Goal: Task Accomplishment & Management: Use online tool/utility

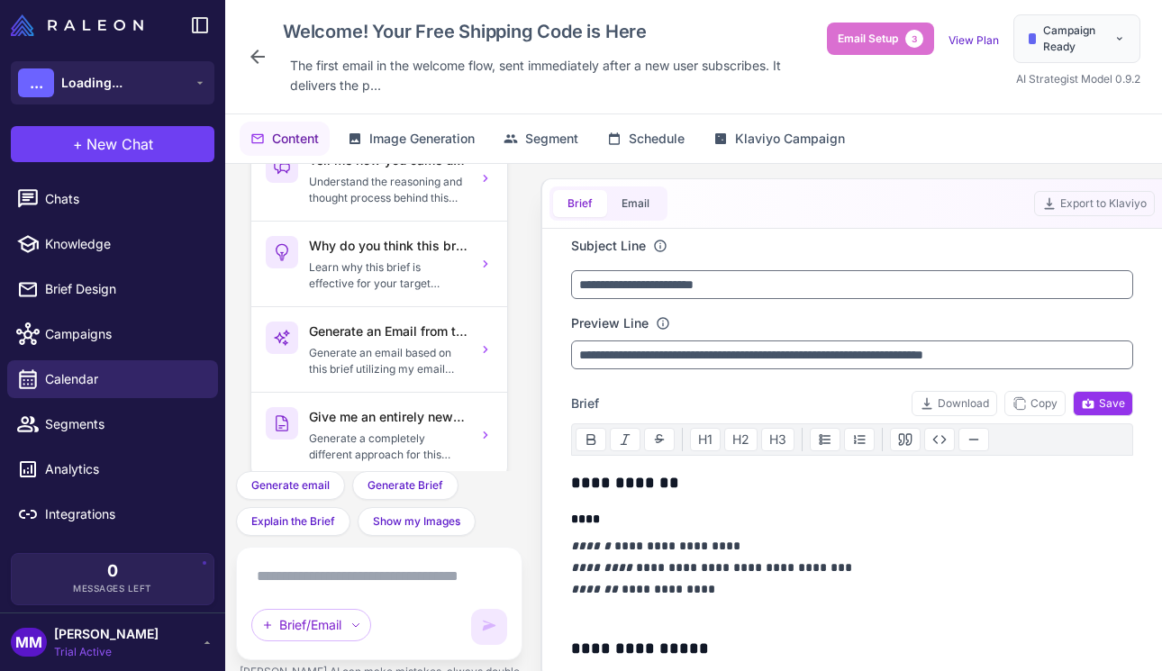
scroll to position [29, 0]
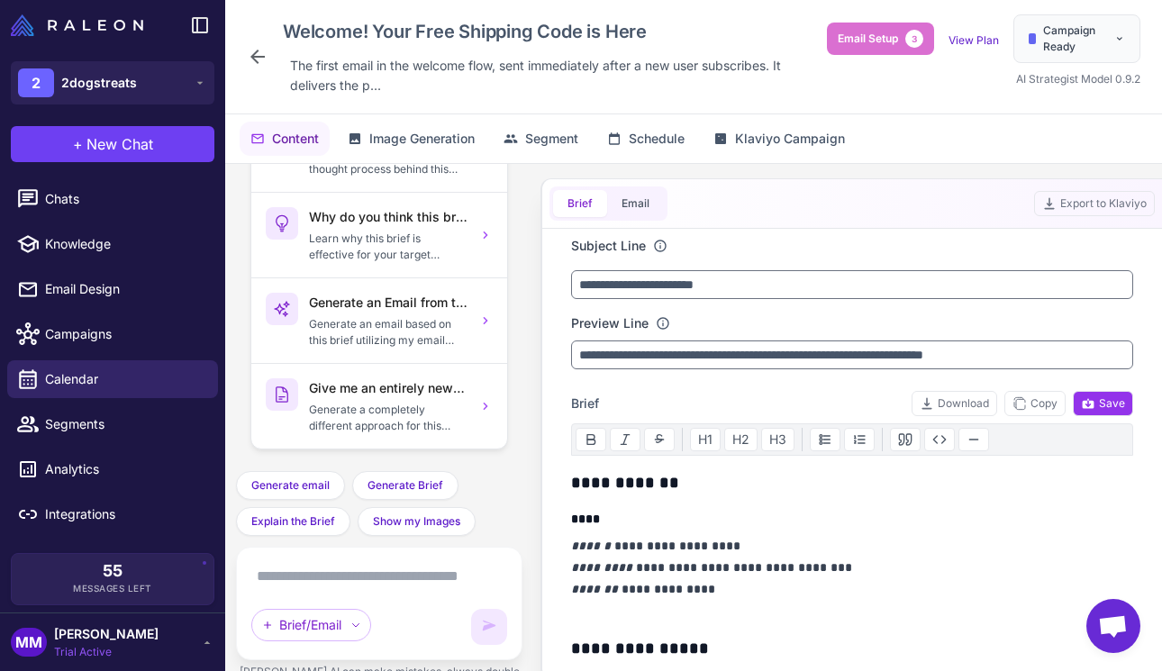
click at [942, 136] on div "Content Image Generation Segment Schedule Klaviyo Campaign" at bounding box center [693, 138] width 937 height 49
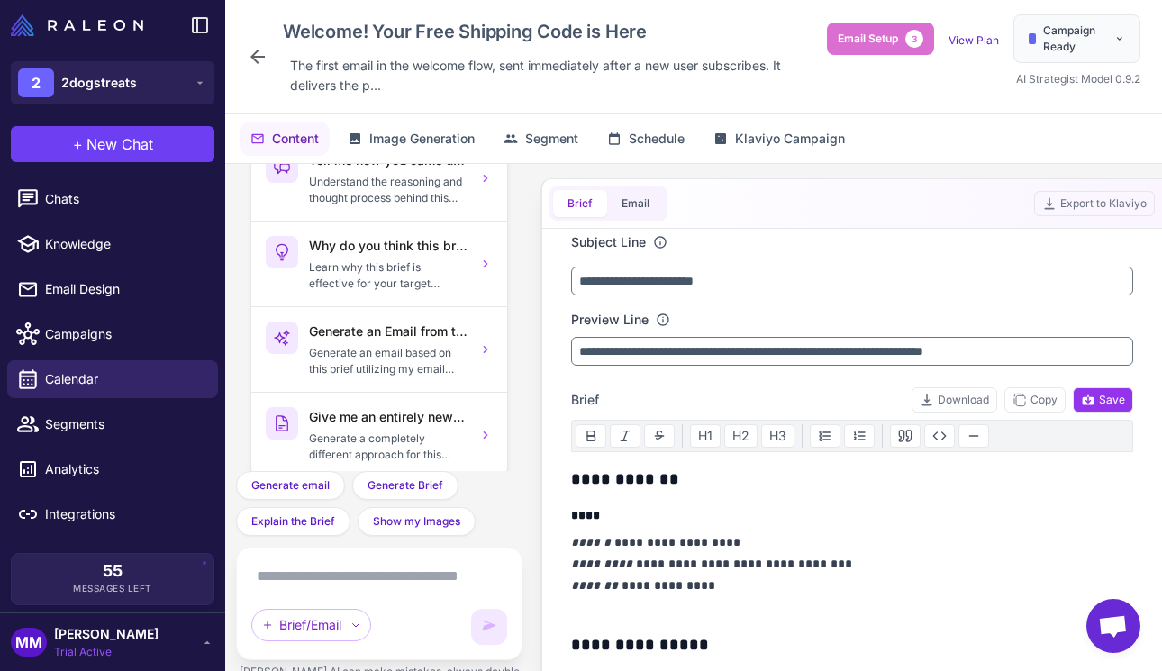
scroll to position [0, 0]
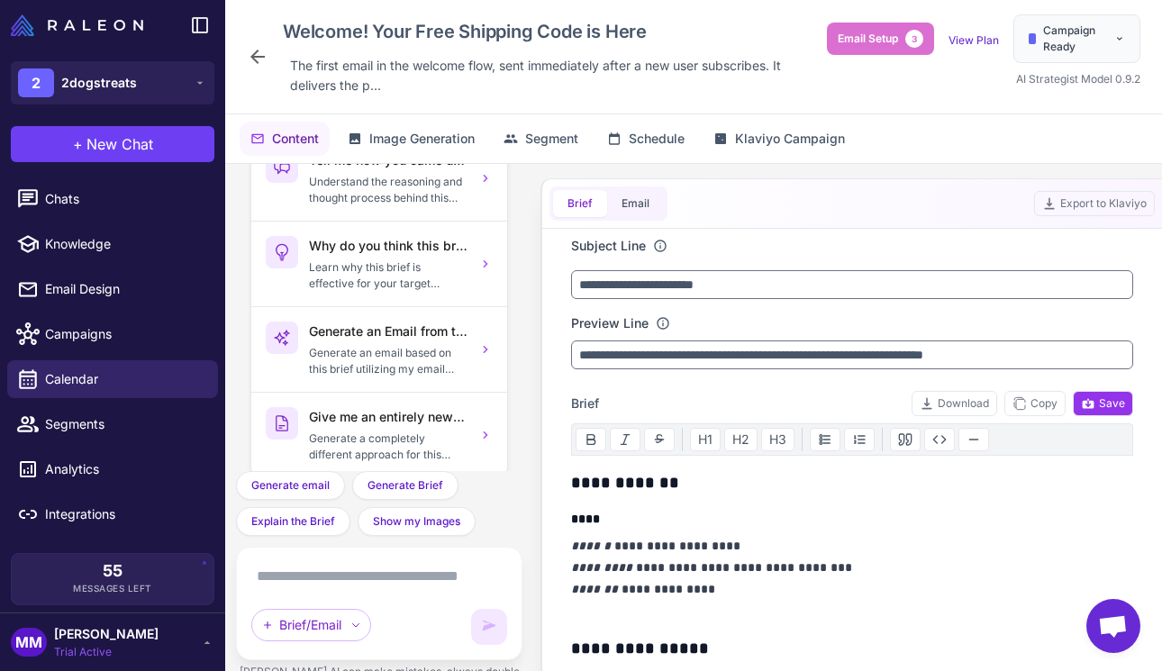
click at [1125, 631] on span "Open chat" at bounding box center [1113, 627] width 30 height 25
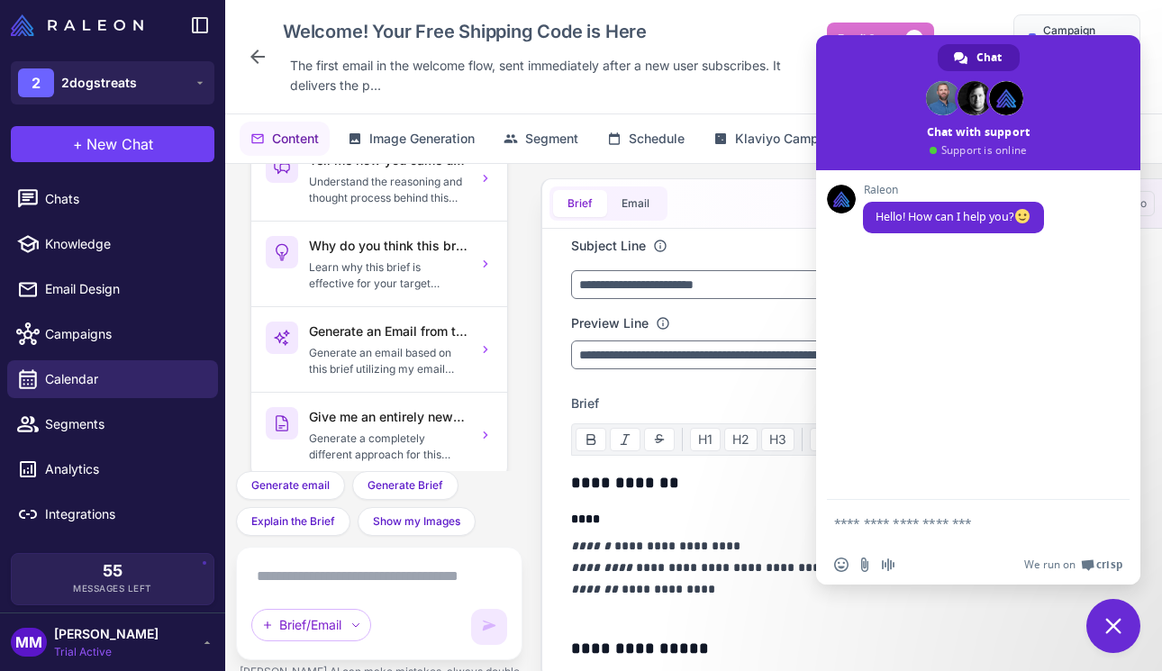
click at [1125, 631] on span "Close chat" at bounding box center [1113, 626] width 54 height 54
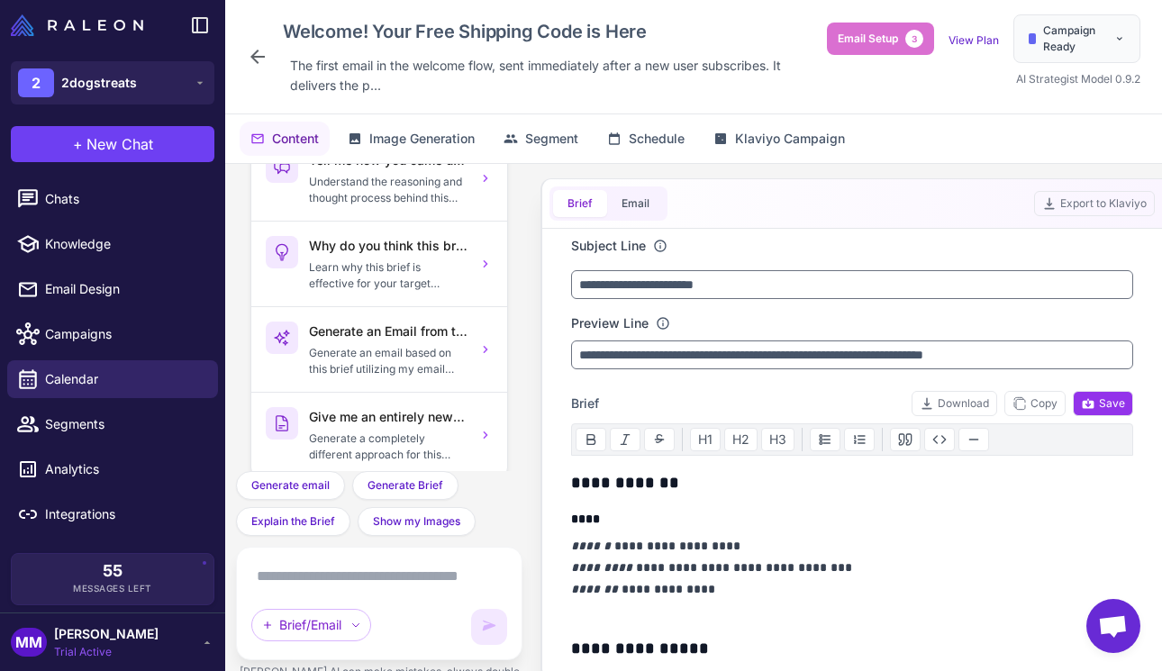
click at [154, 650] on div "MM Mike Merfeld Trial Active" at bounding box center [113, 642] width 204 height 36
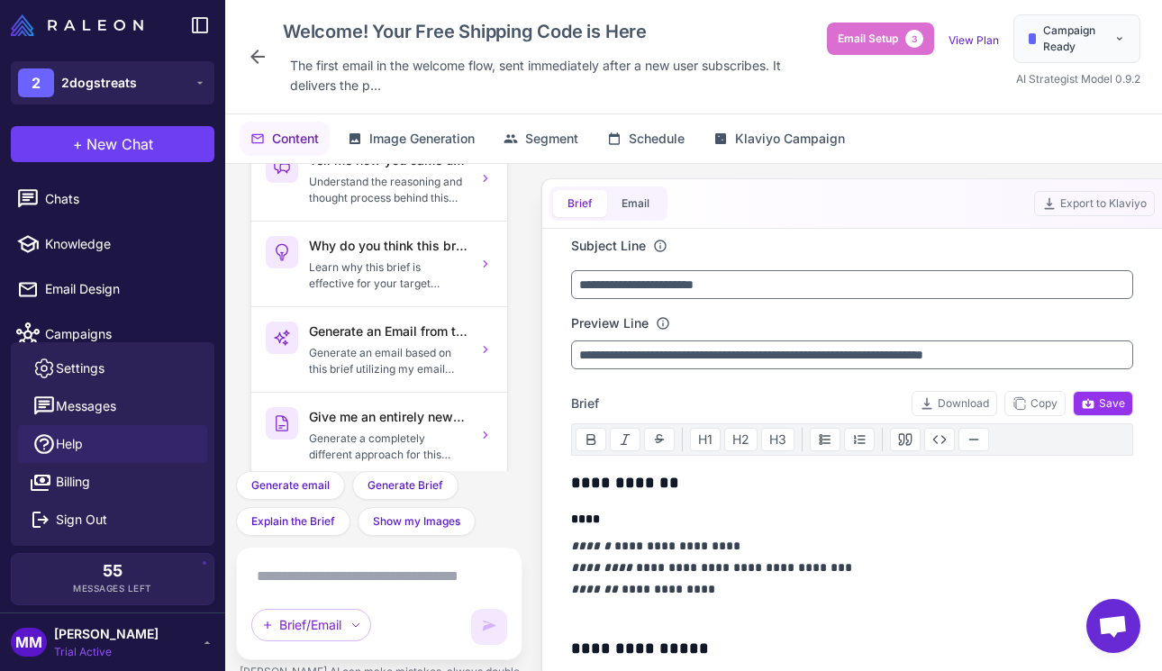
click at [59, 433] on link "Help" at bounding box center [112, 444] width 189 height 38
click at [933, 132] on div "Content Image Generation Segment Schedule Klaviyo Campaign" at bounding box center [693, 138] width 937 height 49
click at [880, 44] on span "Email Setup" at bounding box center [868, 39] width 60 height 16
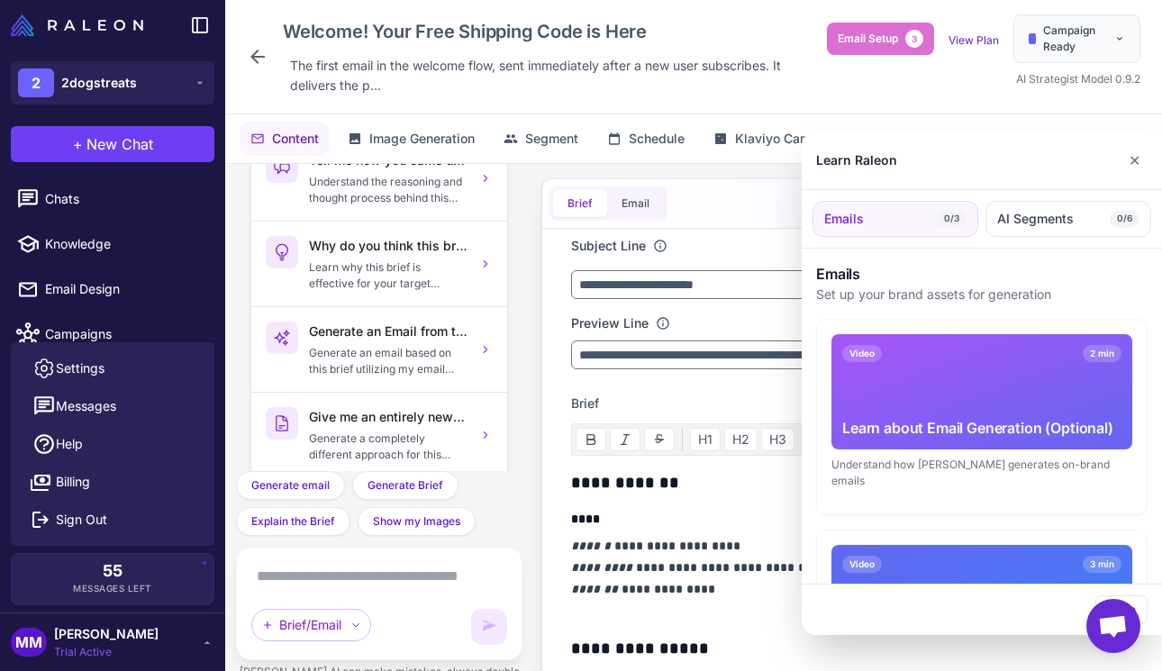
click at [964, 417] on div "Learn about Email Generation (Optional)" at bounding box center [981, 428] width 279 height 22
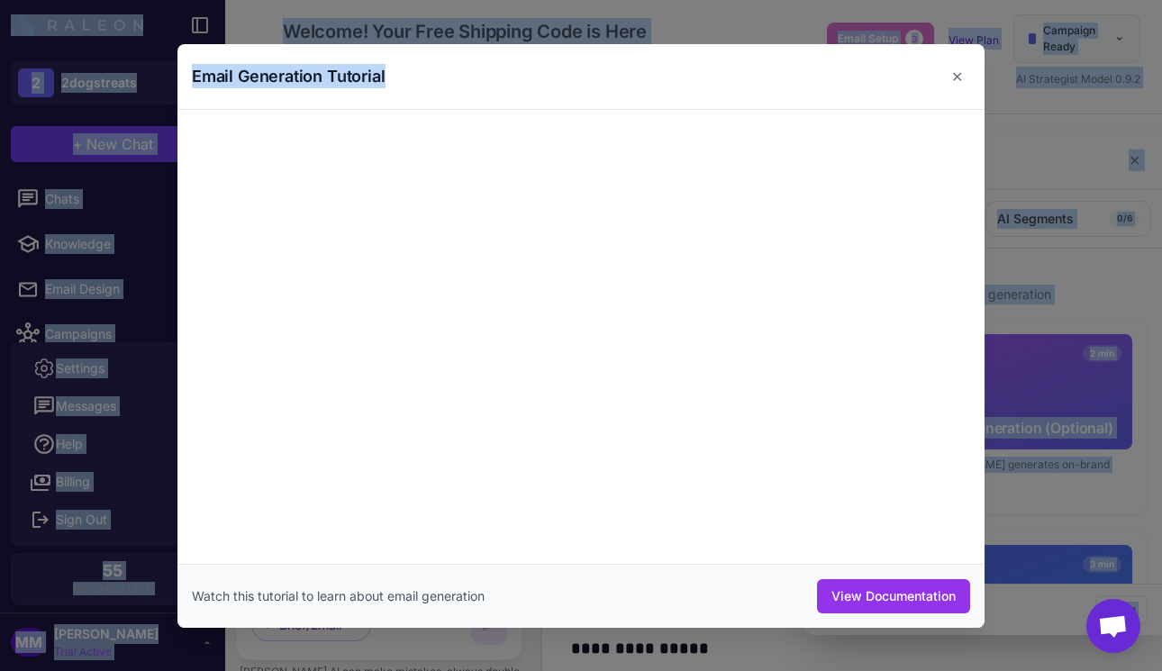
drag, startPoint x: 652, startPoint y: 63, endPoint x: 626, endPoint y: -1, distance: 69.1
click at [626, 0] on html "2 2dogstreats + New Chat Raleon Agents Send an email Plan multiple emails Brain…" at bounding box center [581, 0] width 1162 height 0
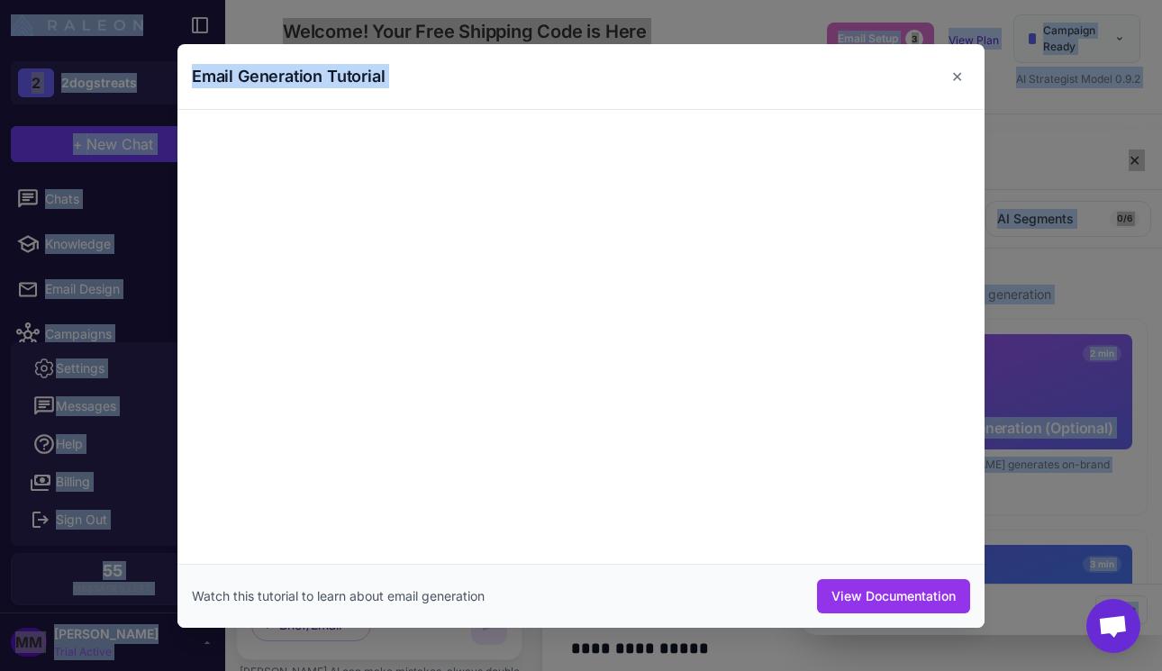
drag, startPoint x: 776, startPoint y: 69, endPoint x: 1495, endPoint y: 93, distance: 719.1
click at [1161, 0] on html "2 2dogstreats + New Chat Raleon Agents Send an email Plan multiple emails Brain…" at bounding box center [581, 0] width 1162 height 0
click at [960, 68] on button "✕" at bounding box center [957, 77] width 26 height 36
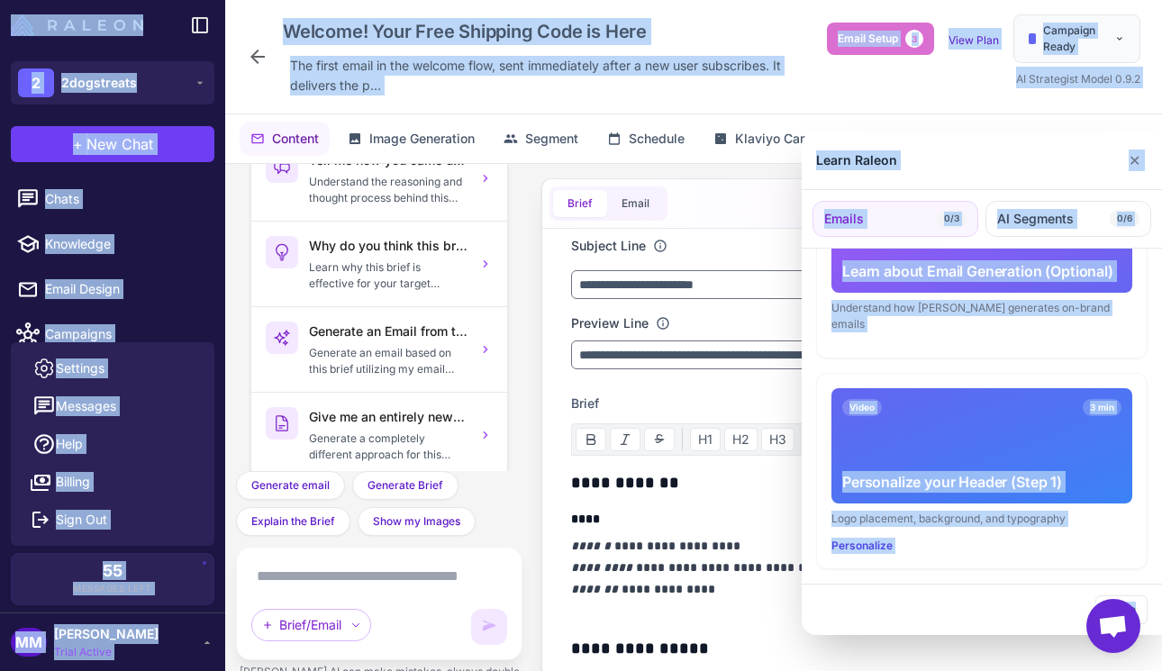
scroll to position [159, 0]
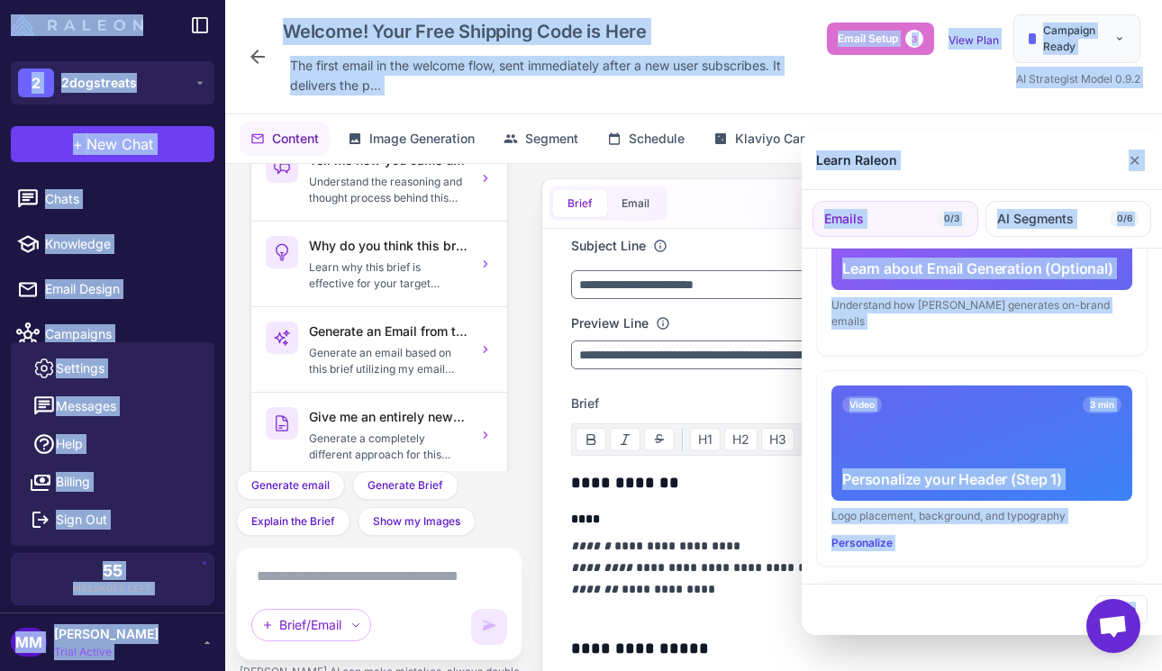
click at [948, 445] on div "Video 3 min Personalize your Header (Step 1)" at bounding box center [981, 443] width 301 height 115
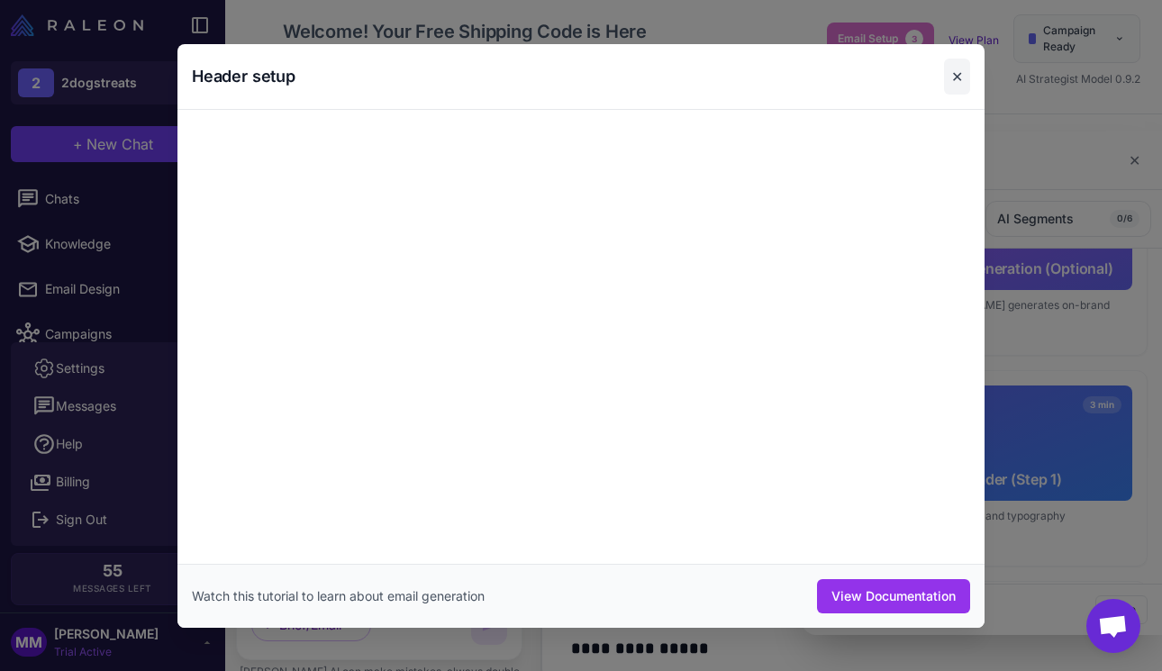
click at [965, 81] on button "✕" at bounding box center [957, 77] width 26 height 36
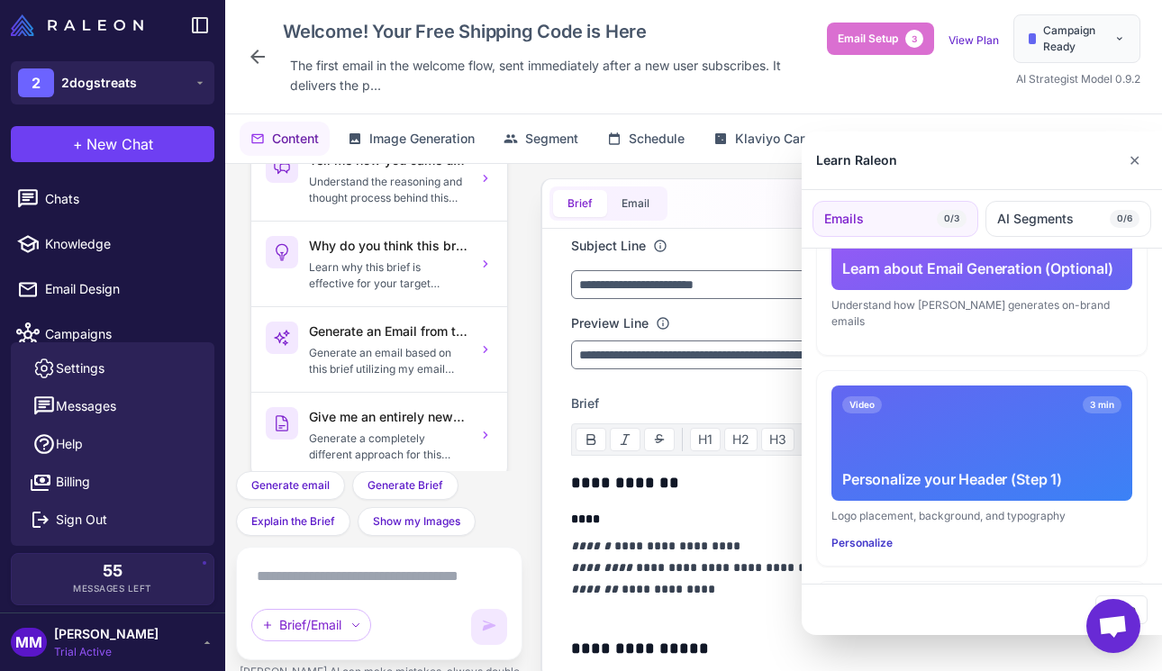
click at [871, 535] on button "Personalize" at bounding box center [861, 543] width 61 height 16
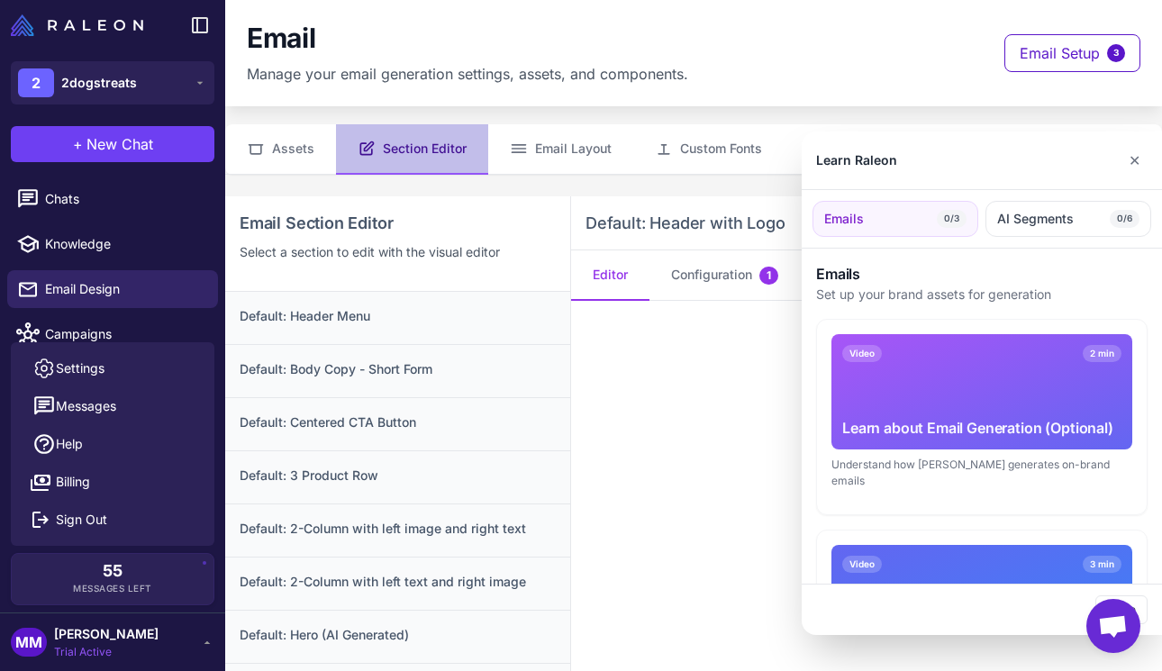
click at [721, 278] on div at bounding box center [581, 335] width 1162 height 671
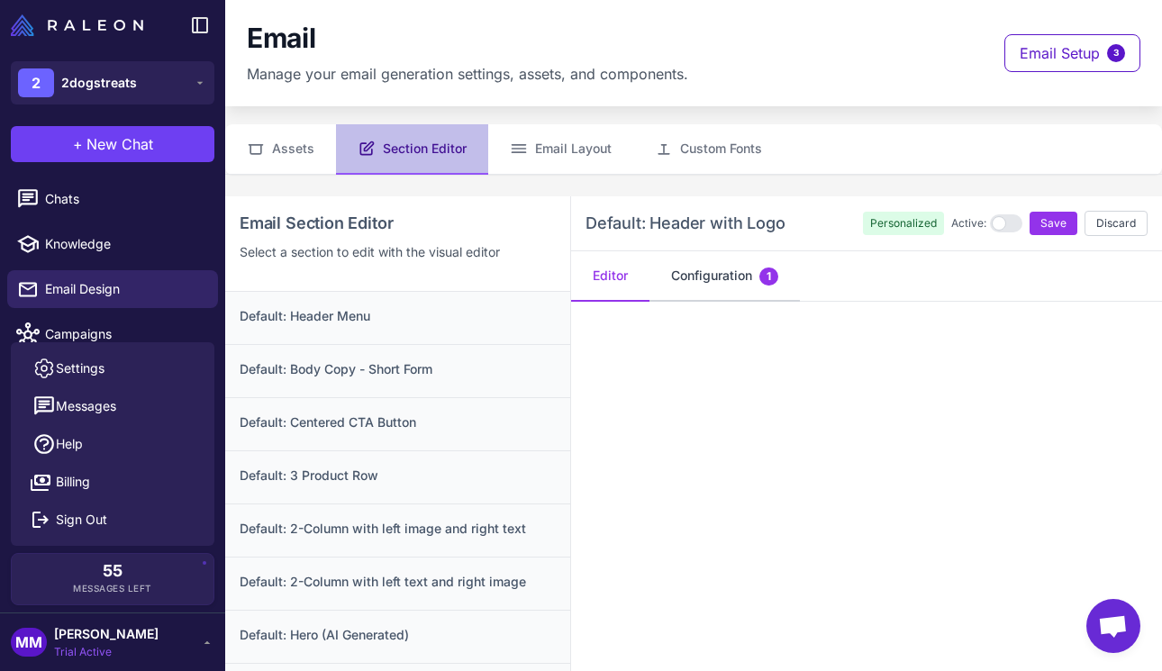
click at [702, 268] on button "Configuration 1" at bounding box center [724, 276] width 150 height 50
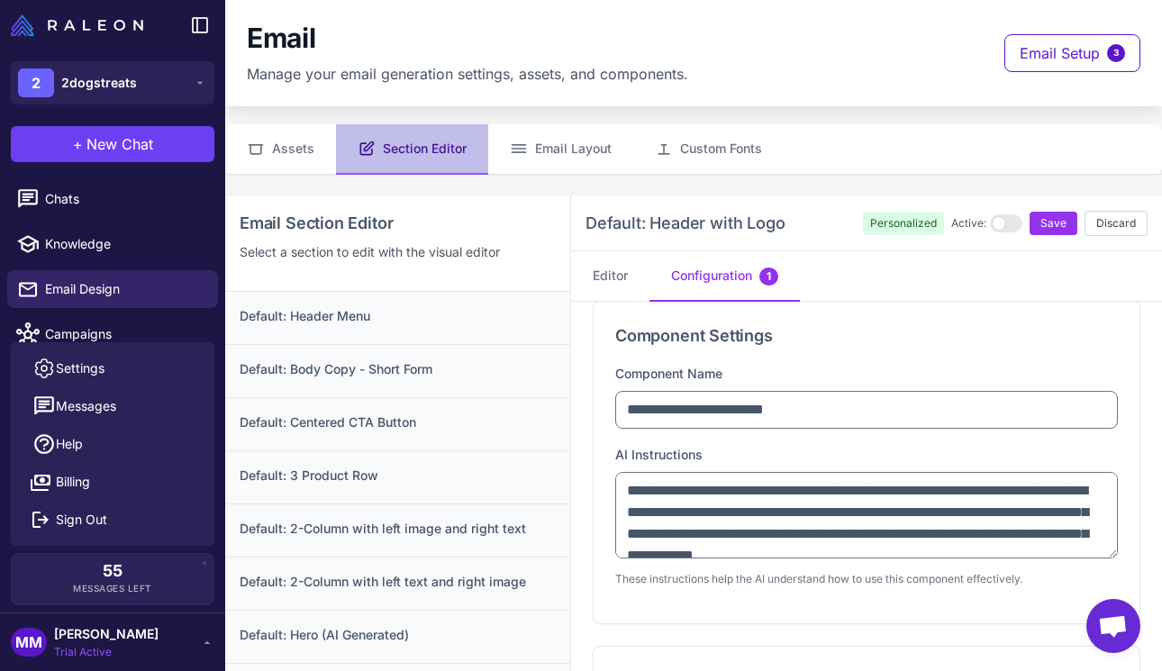
scroll to position [76, 0]
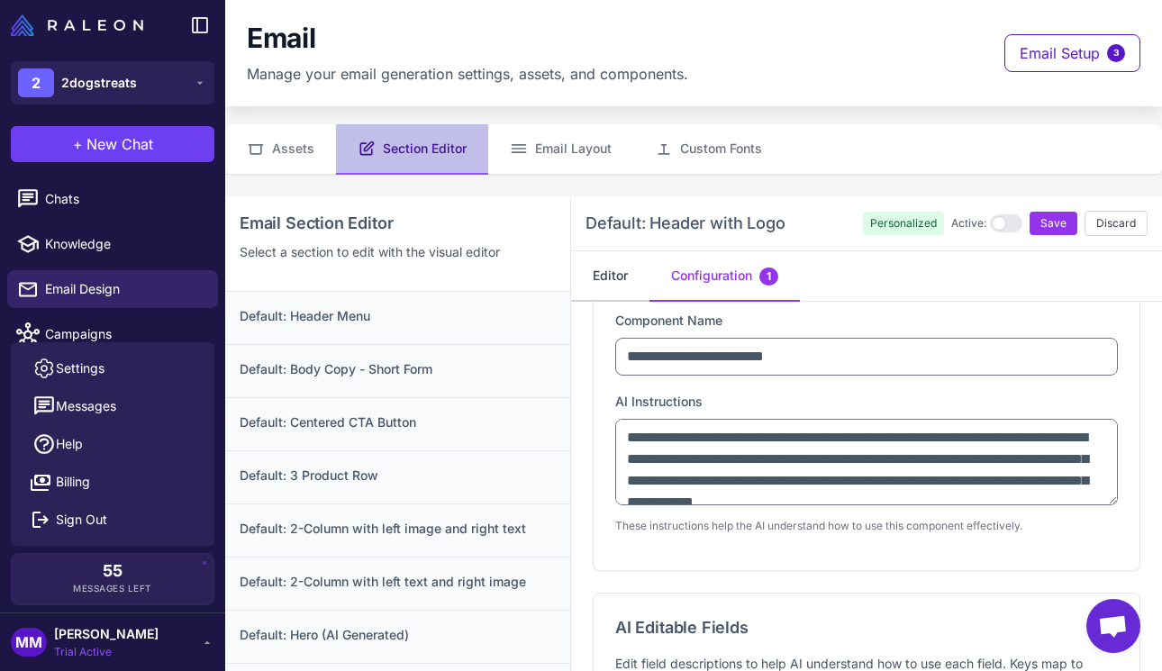
click at [612, 275] on button "Editor" at bounding box center [610, 276] width 78 height 50
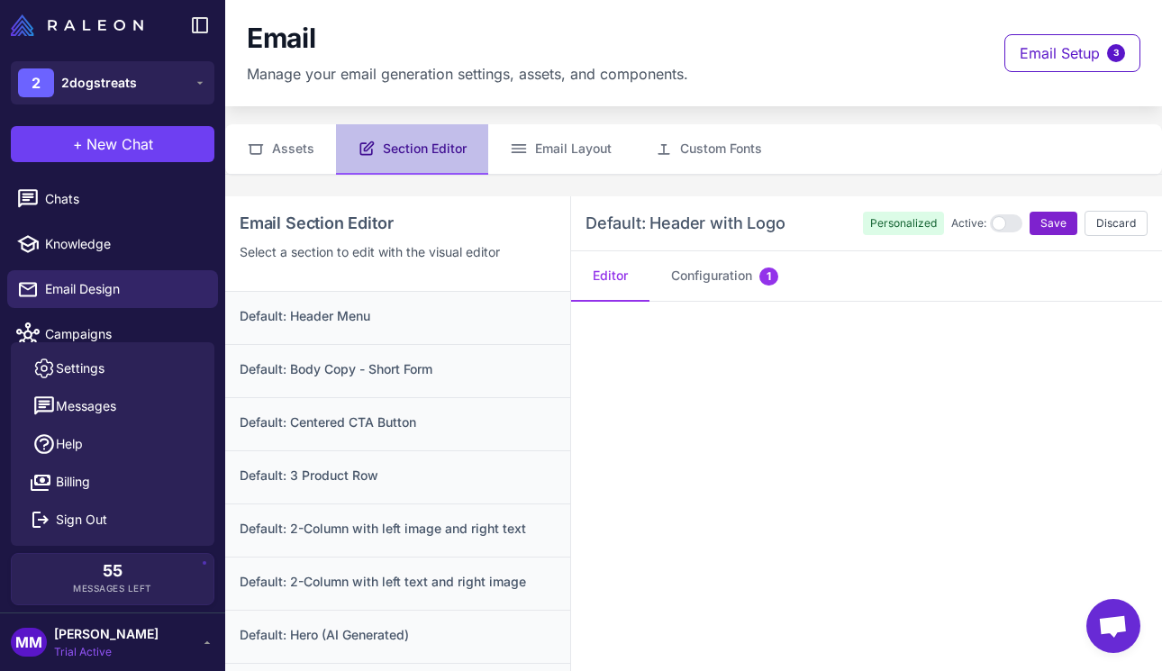
click at [1040, 222] on span "Save" at bounding box center [1053, 223] width 26 height 16
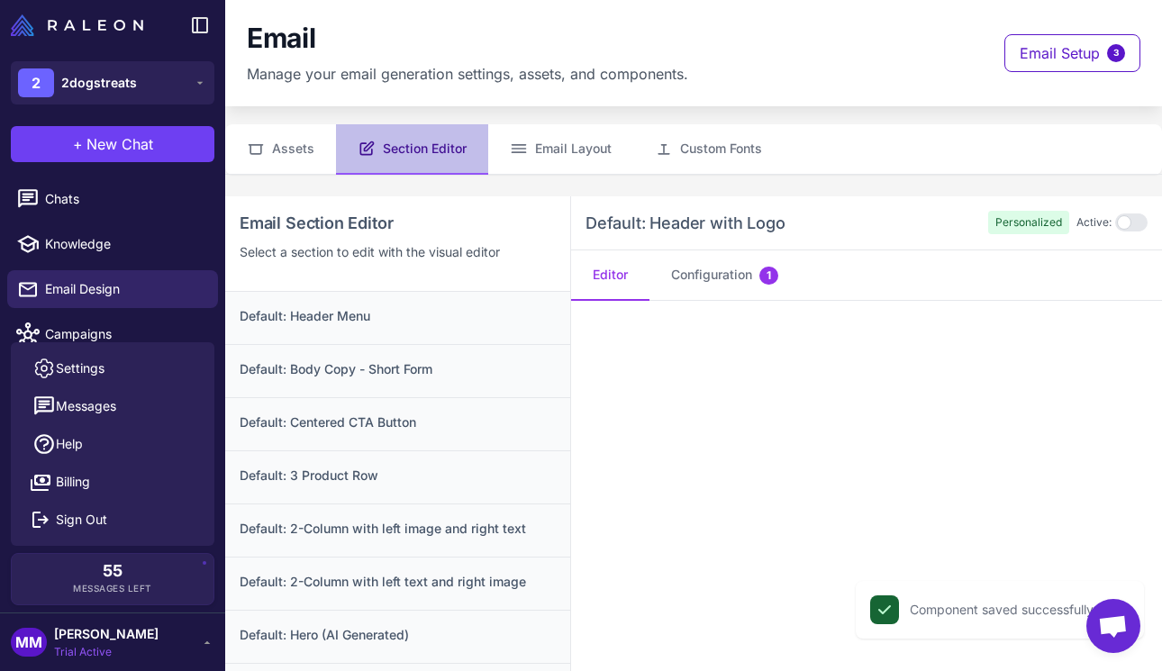
click at [894, 182] on content "Check icon Component saved successfully Close Email Manage your email generatio…" at bounding box center [693, 335] width 937 height 671
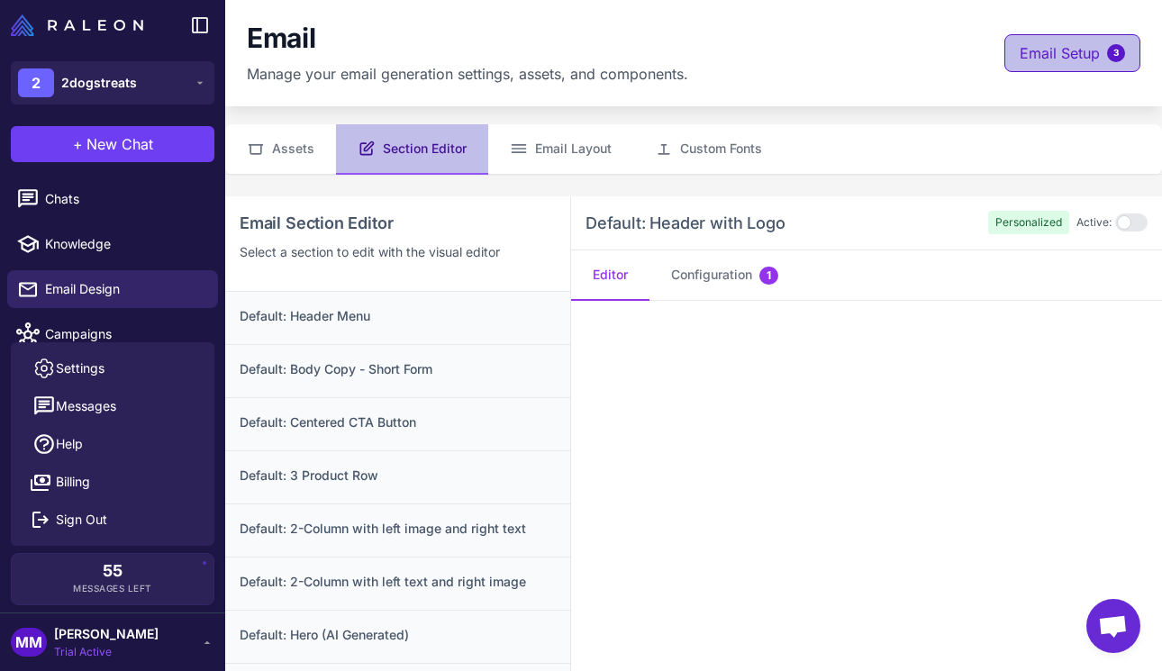
click at [1068, 54] on span "Email Setup" at bounding box center [1060, 53] width 80 height 22
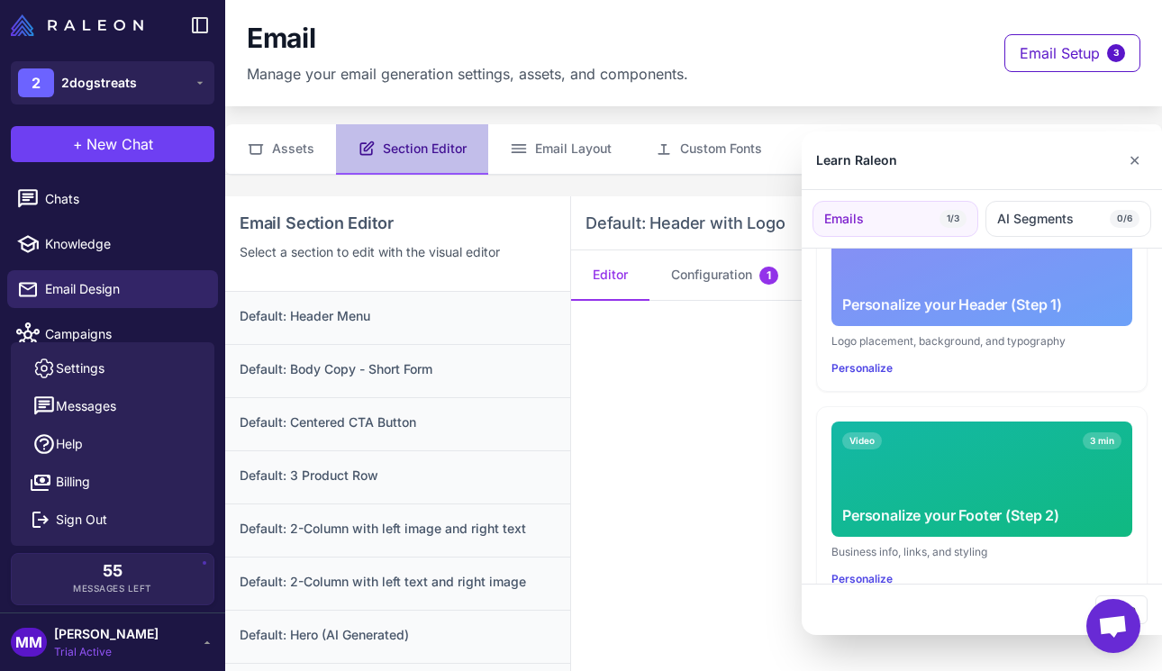
scroll to position [349, 0]
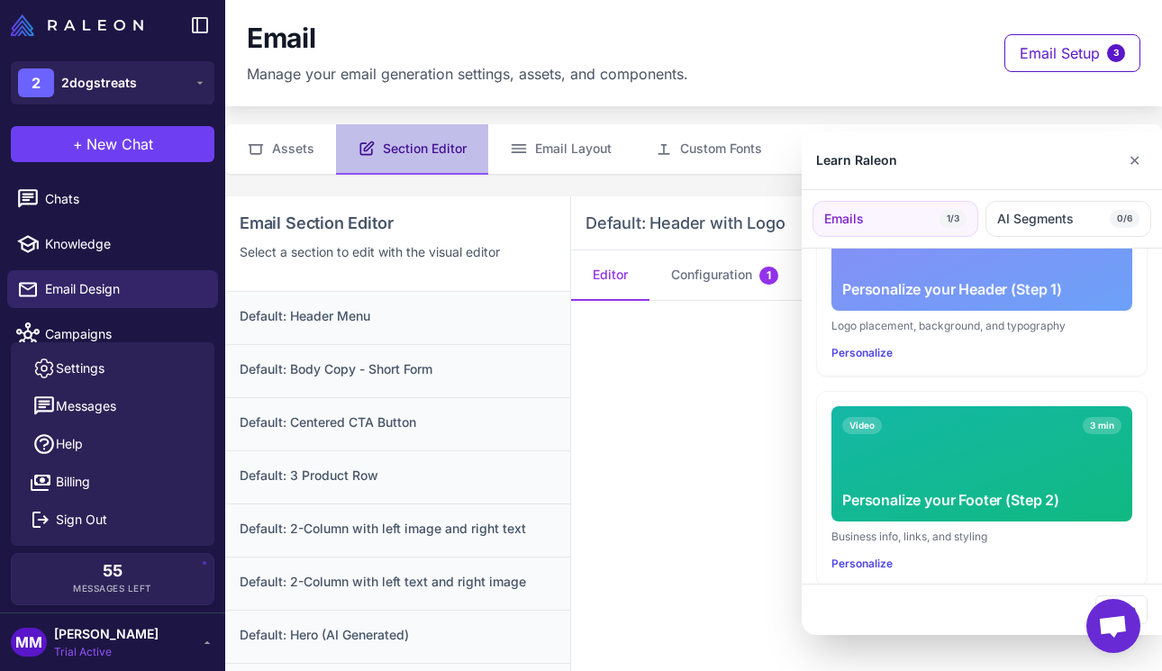
click at [1009, 431] on div "Video 3 min Personalize your Footer (Step 2)" at bounding box center [981, 463] width 301 height 115
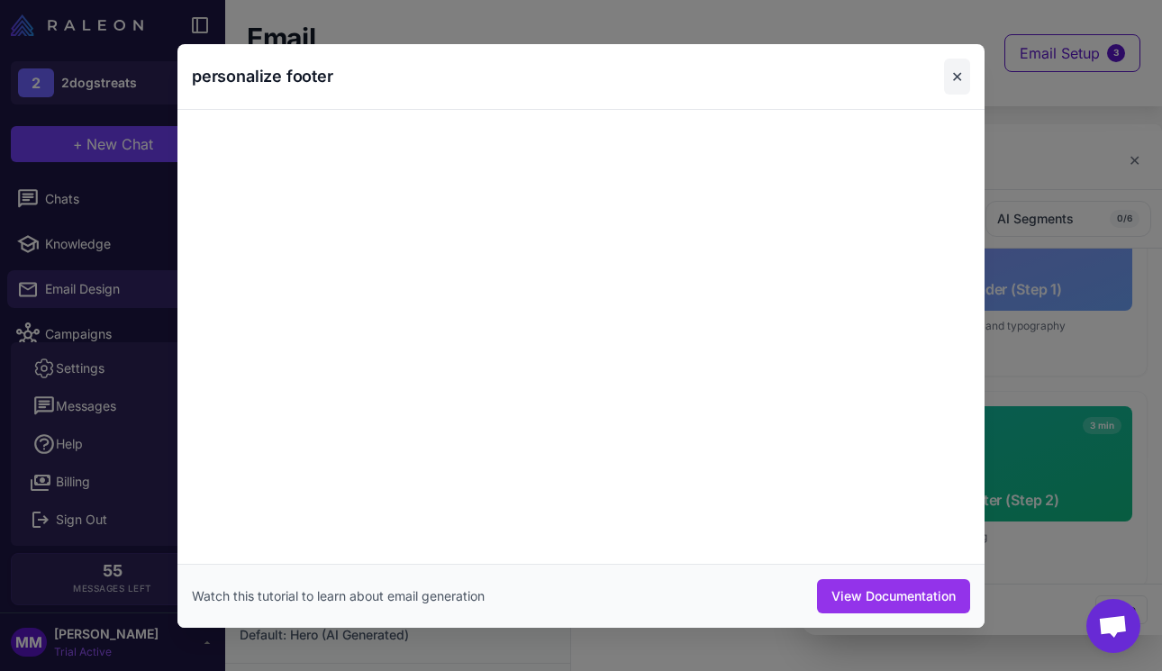
click at [951, 69] on button "✕" at bounding box center [957, 77] width 26 height 36
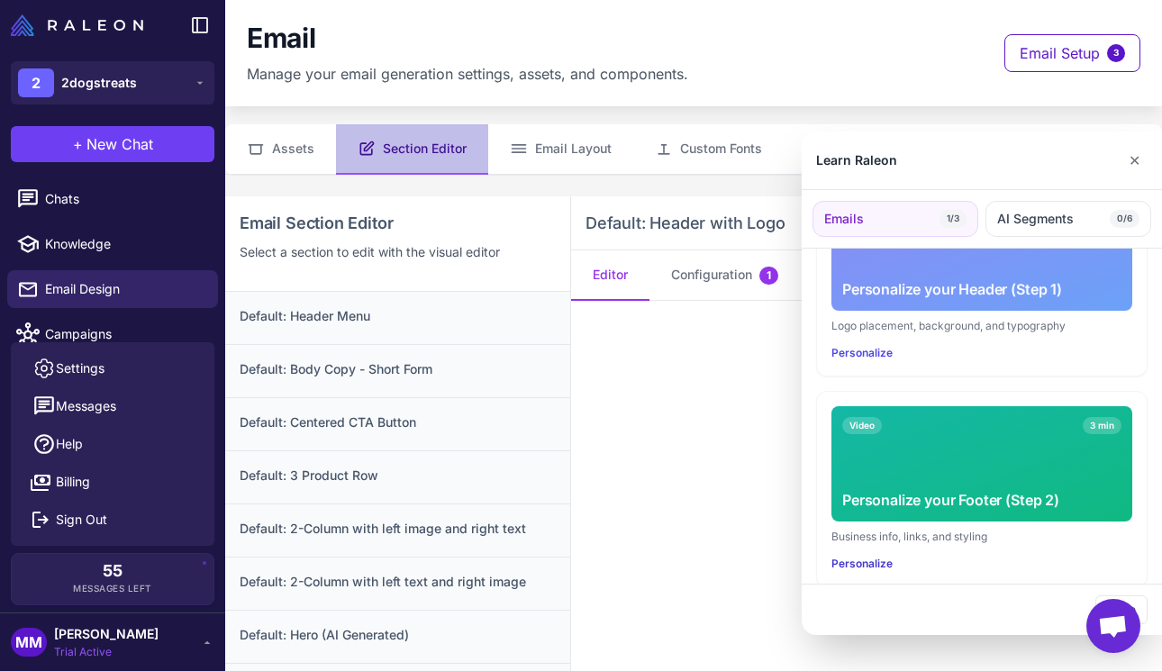
click at [854, 556] on button "Personalize" at bounding box center [861, 564] width 61 height 16
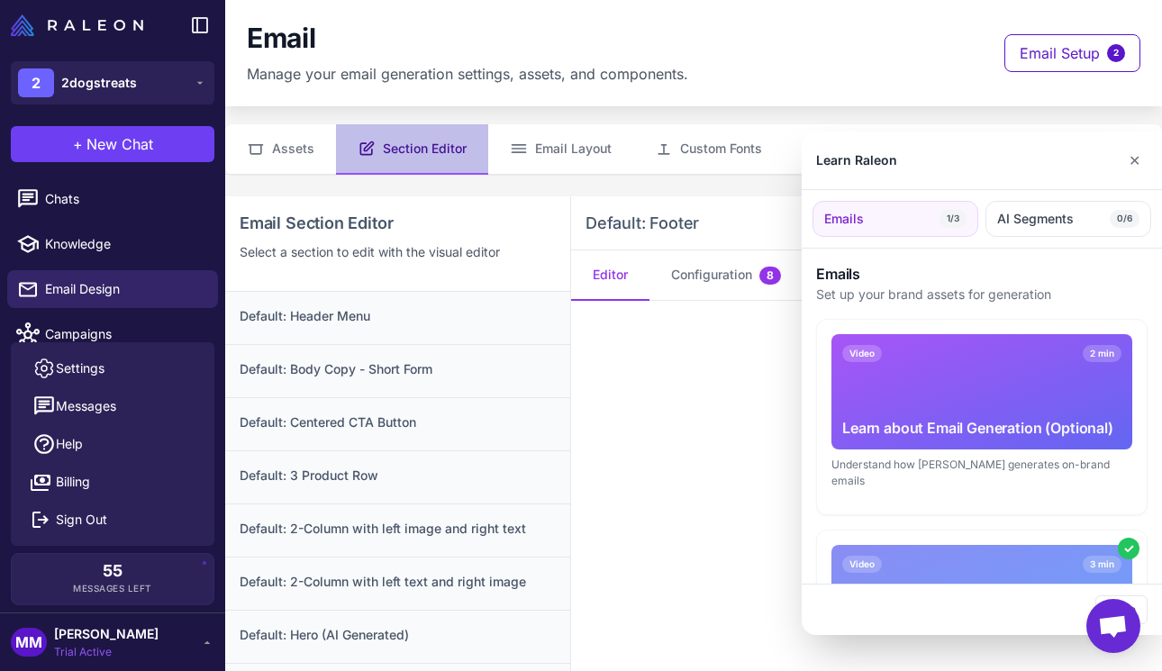
click at [675, 412] on div at bounding box center [581, 335] width 1162 height 671
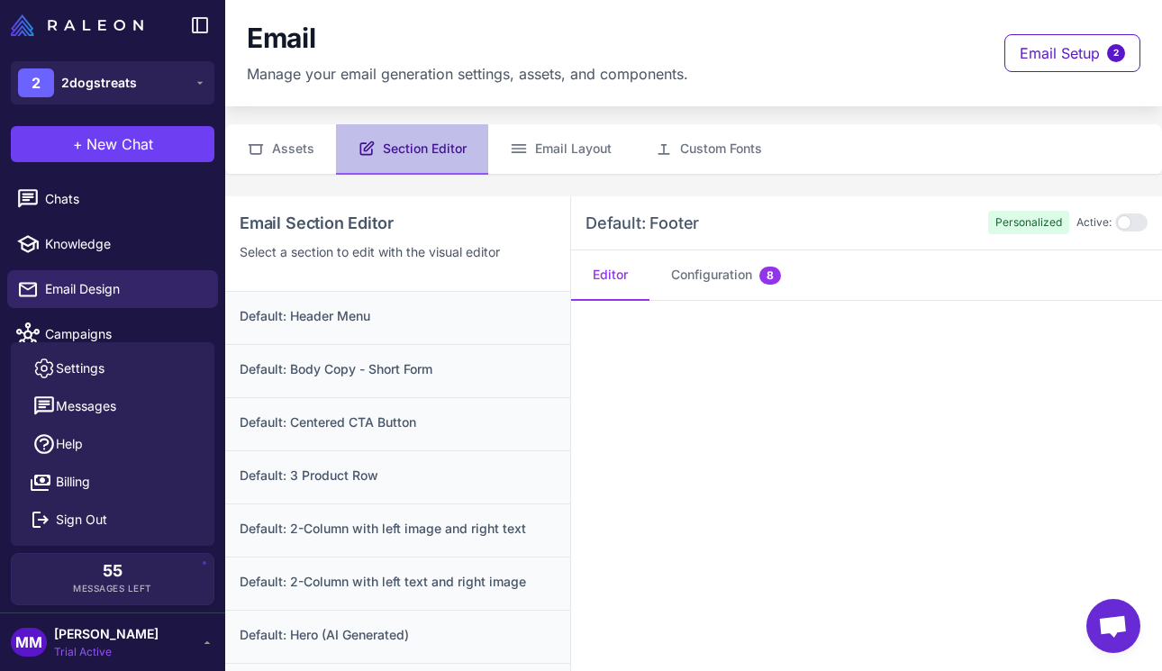
scroll to position [196, 0]
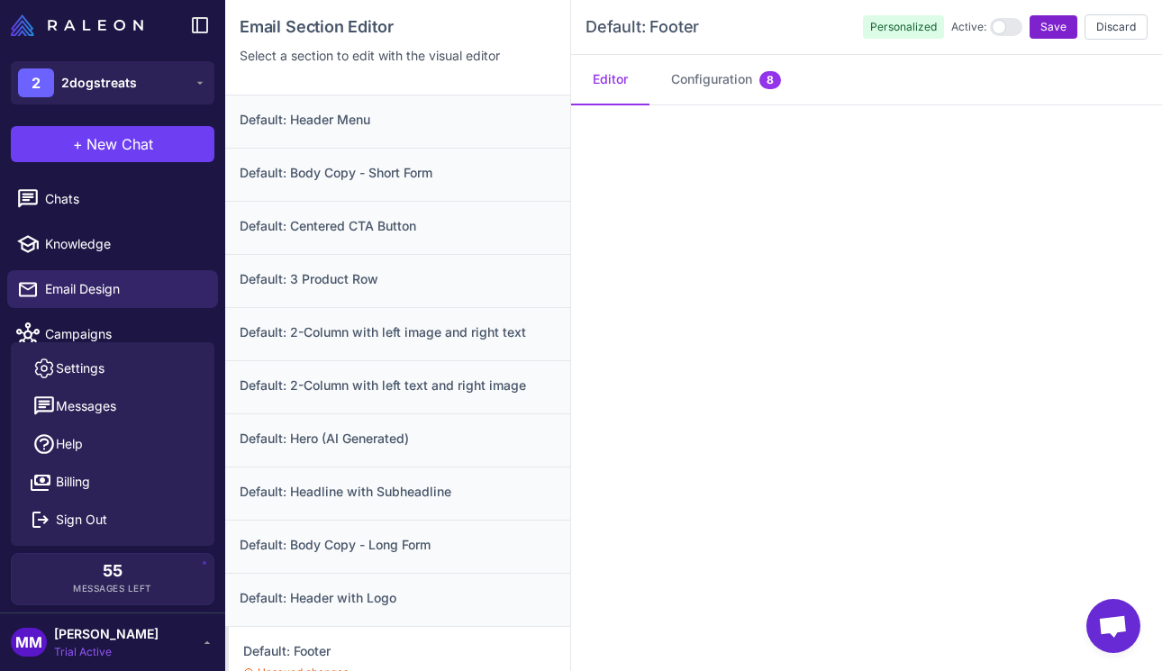
click at [1045, 21] on span "Save" at bounding box center [1053, 27] width 26 height 16
click at [1040, 31] on span "Save" at bounding box center [1053, 27] width 26 height 16
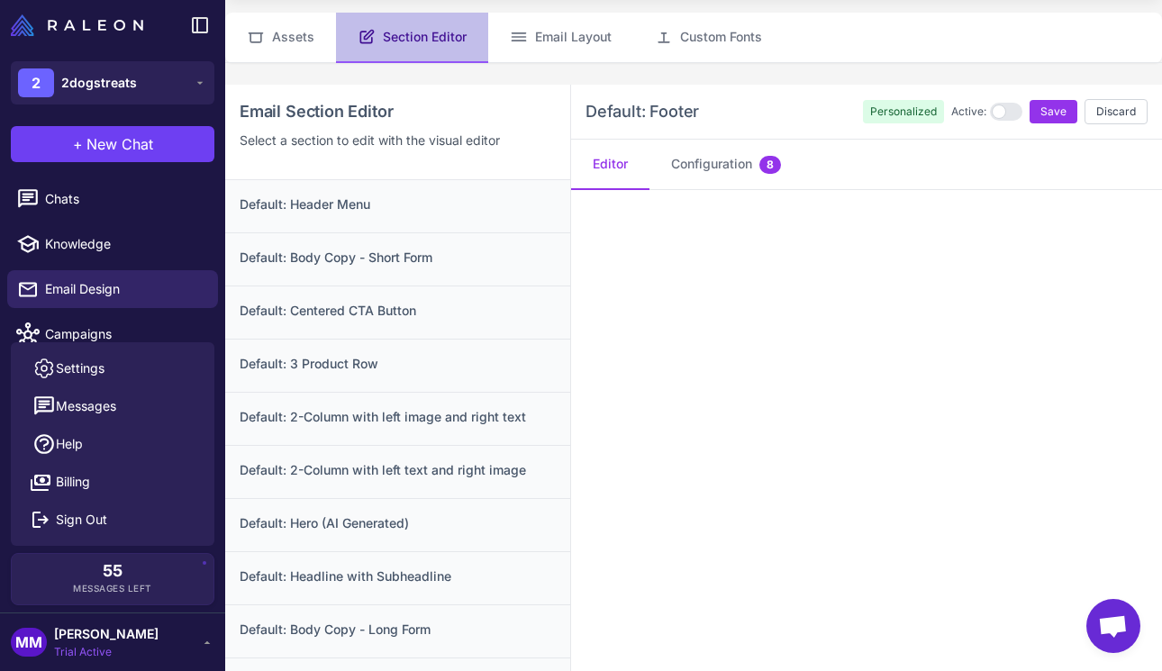
scroll to position [0, 0]
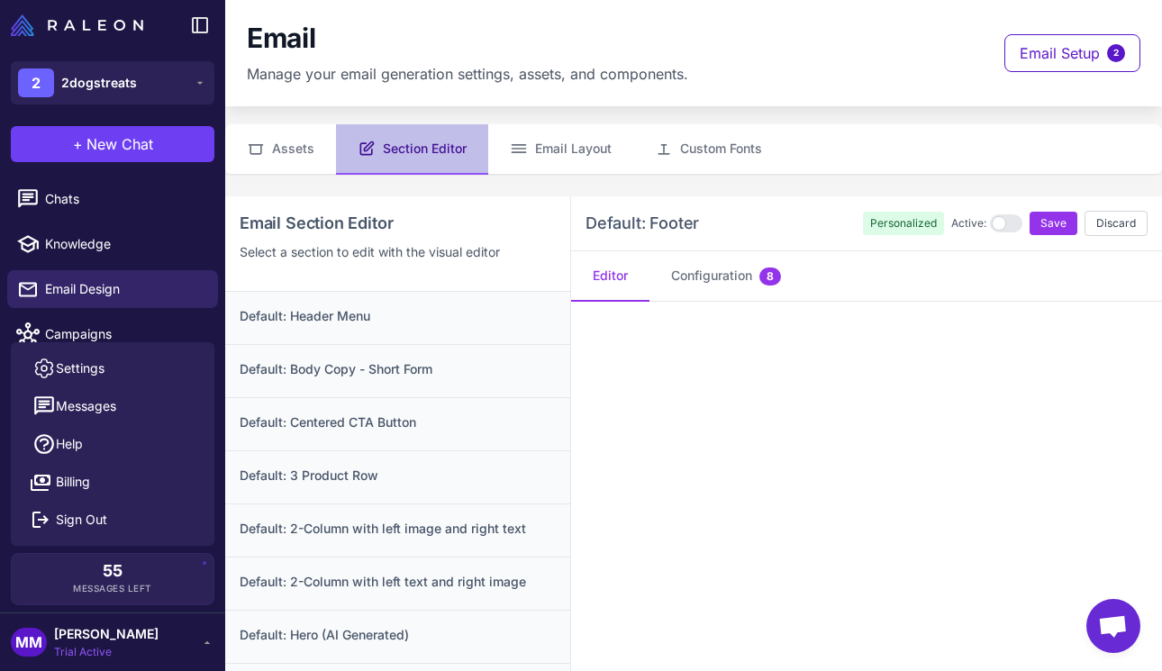
click at [1009, 153] on nav "Assets Section Editor Email Layout Custom Fonts" at bounding box center [693, 149] width 937 height 50
click at [1040, 219] on span "Save" at bounding box center [1053, 223] width 26 height 16
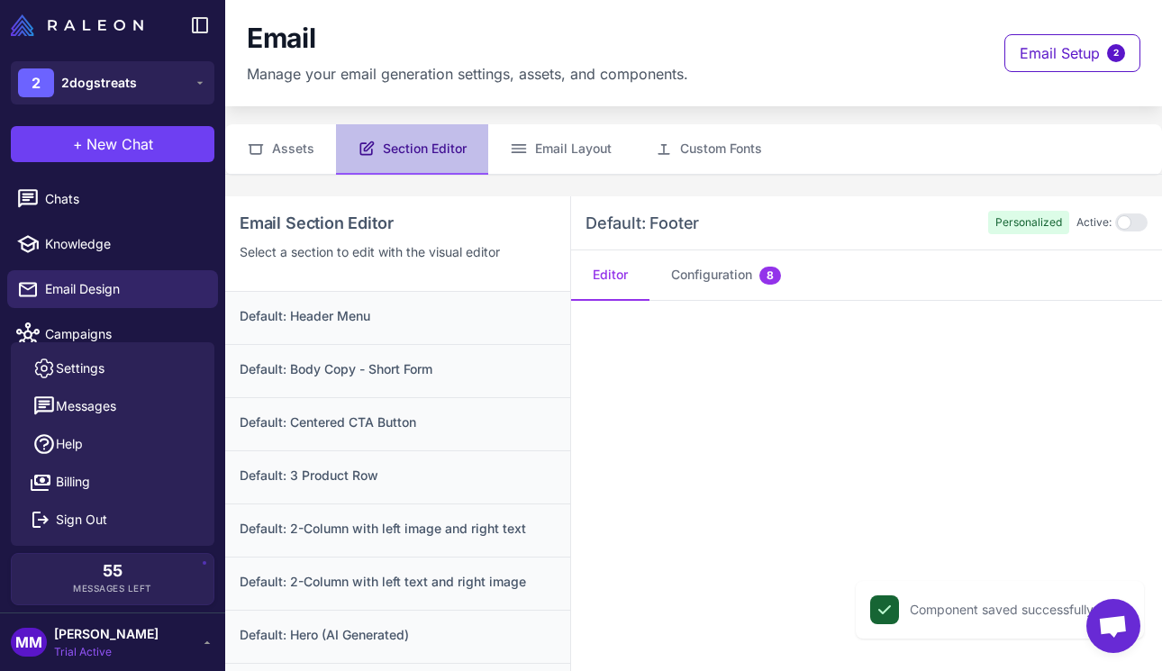
click at [897, 216] on div "Default: Footer Personalized Active:" at bounding box center [866, 223] width 562 height 24
click at [871, 124] on nav "Assets Section Editor Email Layout Custom Fonts" at bounding box center [693, 149] width 937 height 50
click at [686, 275] on button "Configuration 8" at bounding box center [725, 275] width 153 height 50
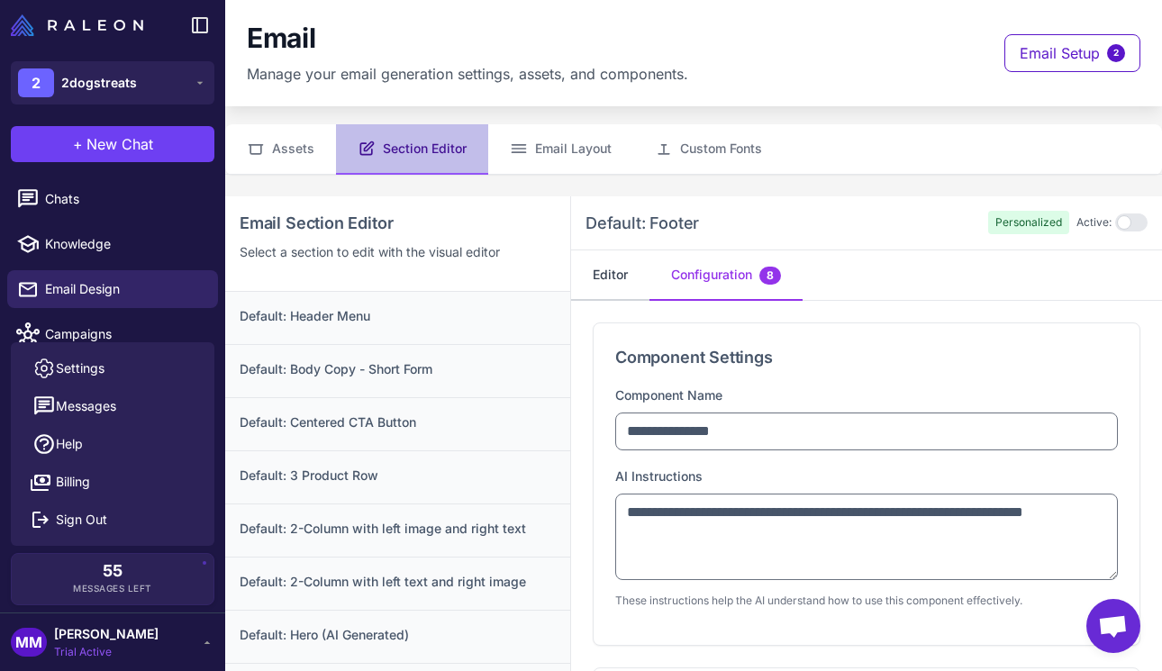
click at [632, 277] on button "Editor" at bounding box center [610, 275] width 78 height 50
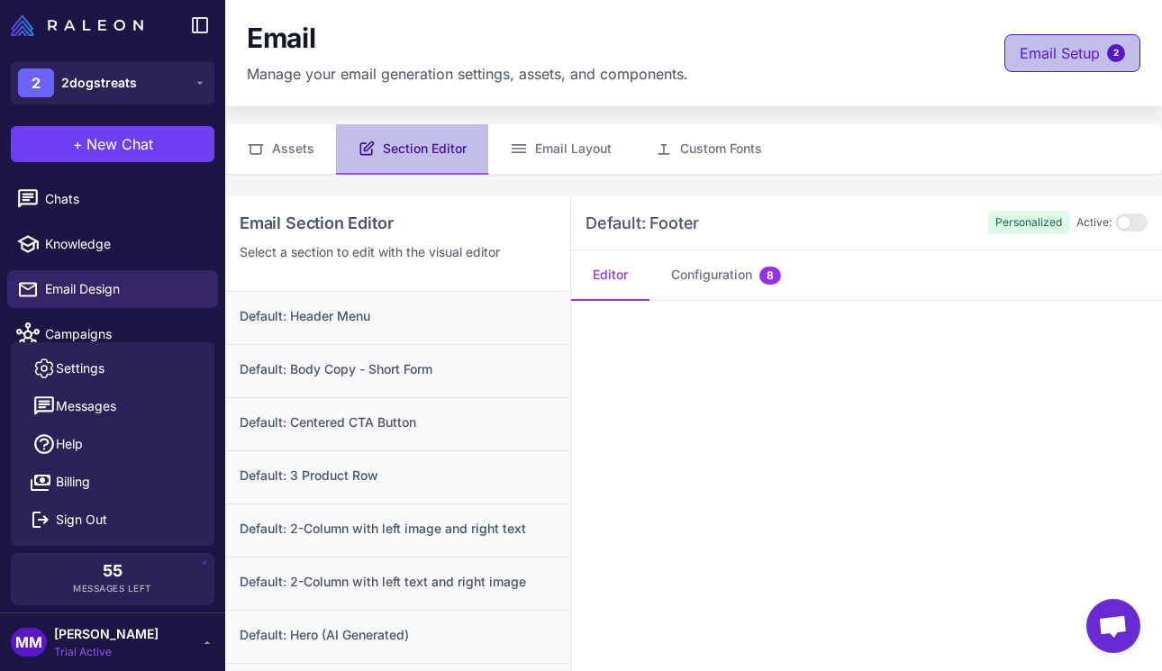
click at [1041, 49] on span "Email Setup" at bounding box center [1060, 53] width 80 height 22
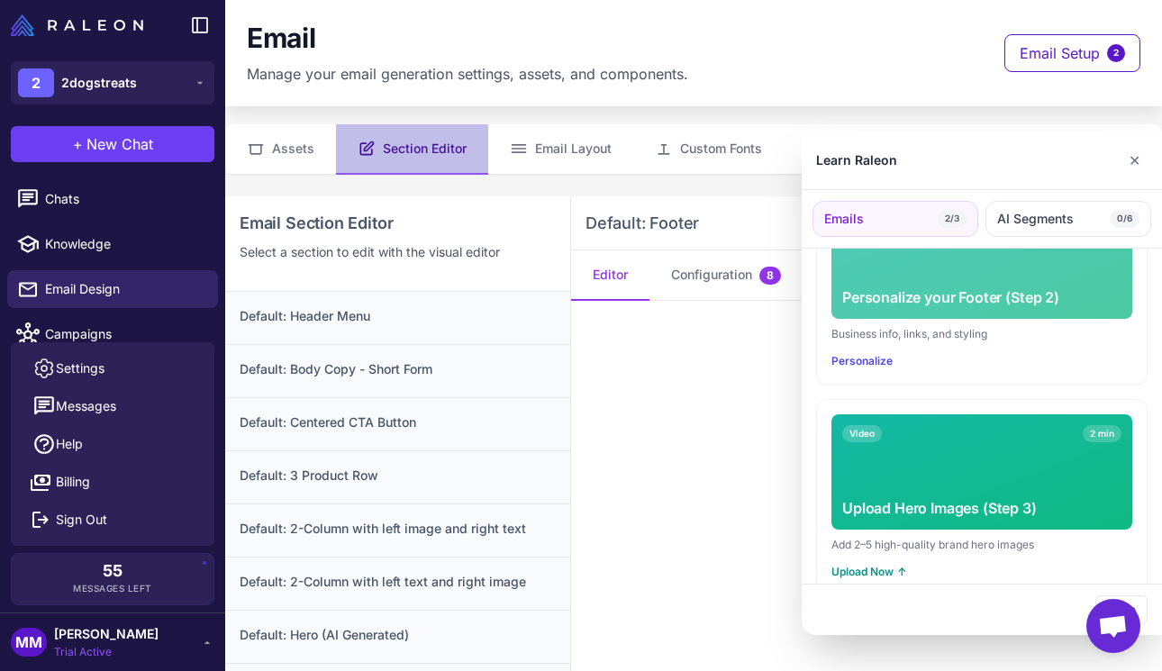
scroll to position [561, 0]
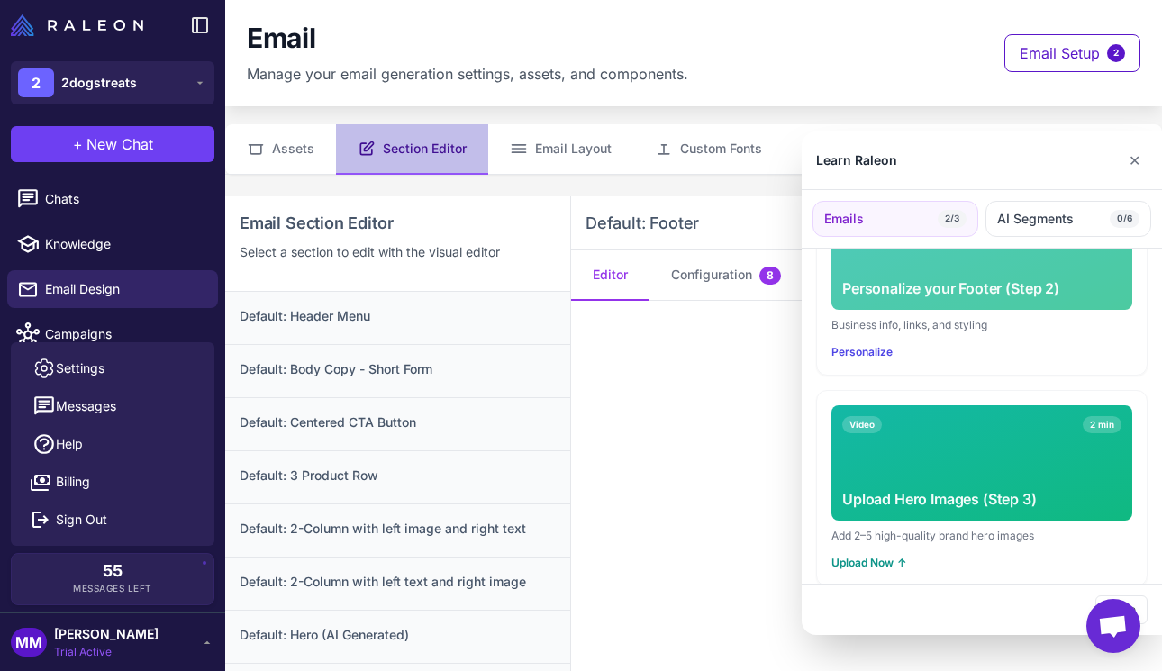
click at [939, 446] on div "Video 2 min Upload Hero Images (Step 3)" at bounding box center [981, 462] width 301 height 115
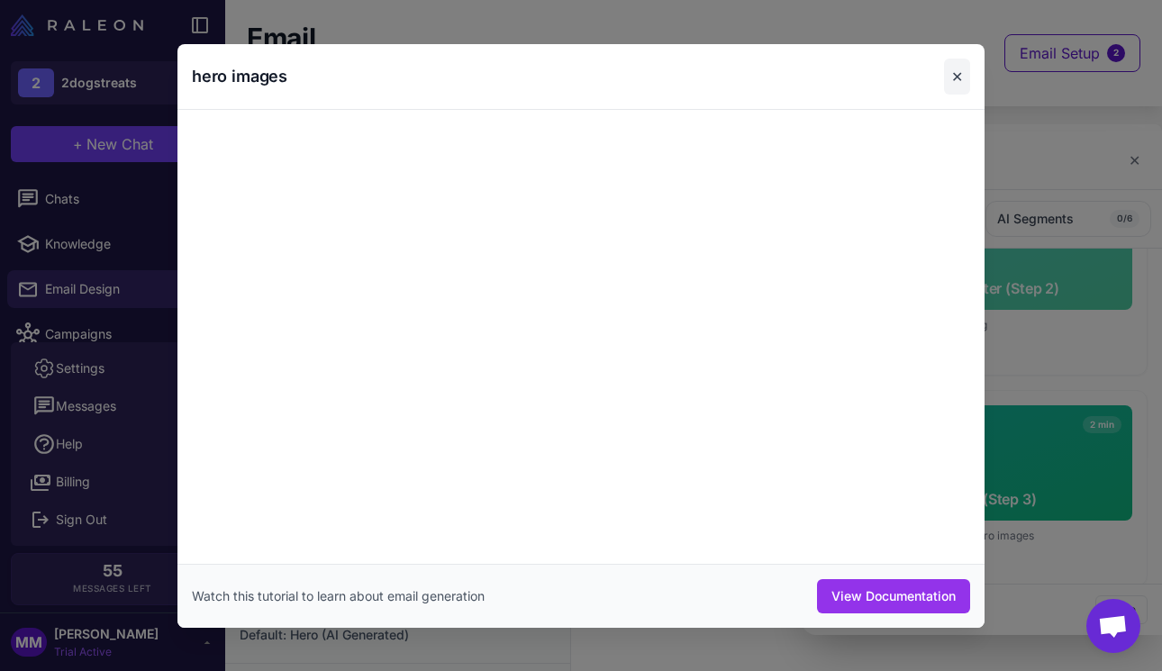
click at [957, 80] on button "✕" at bounding box center [957, 77] width 26 height 36
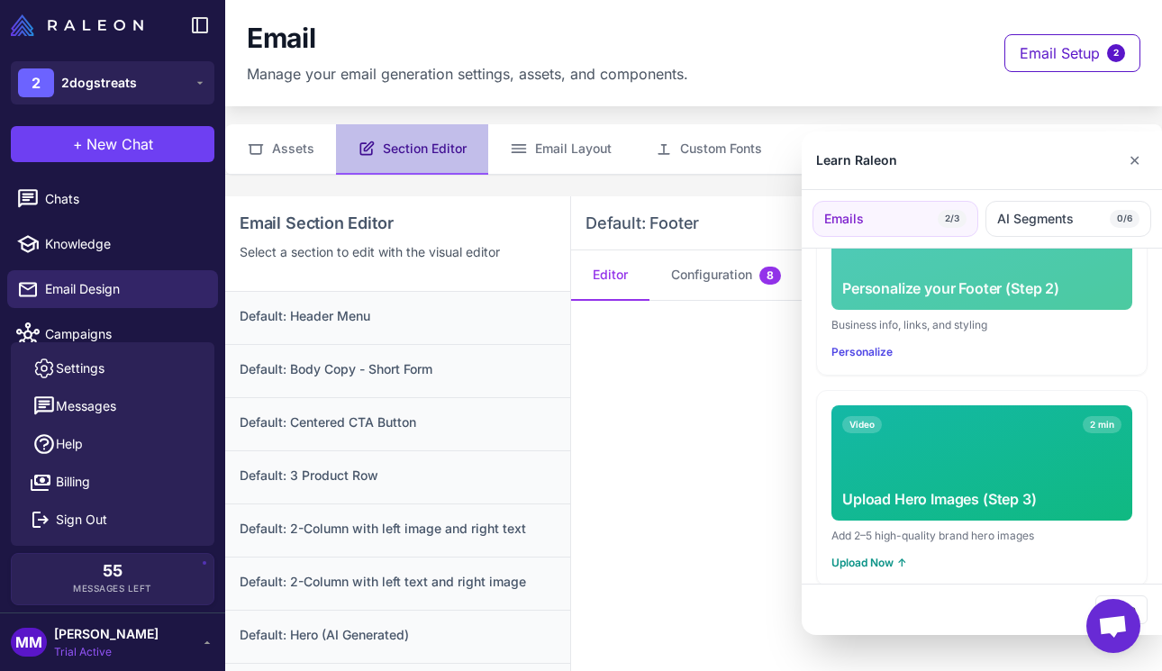
scroll to position [562, 0]
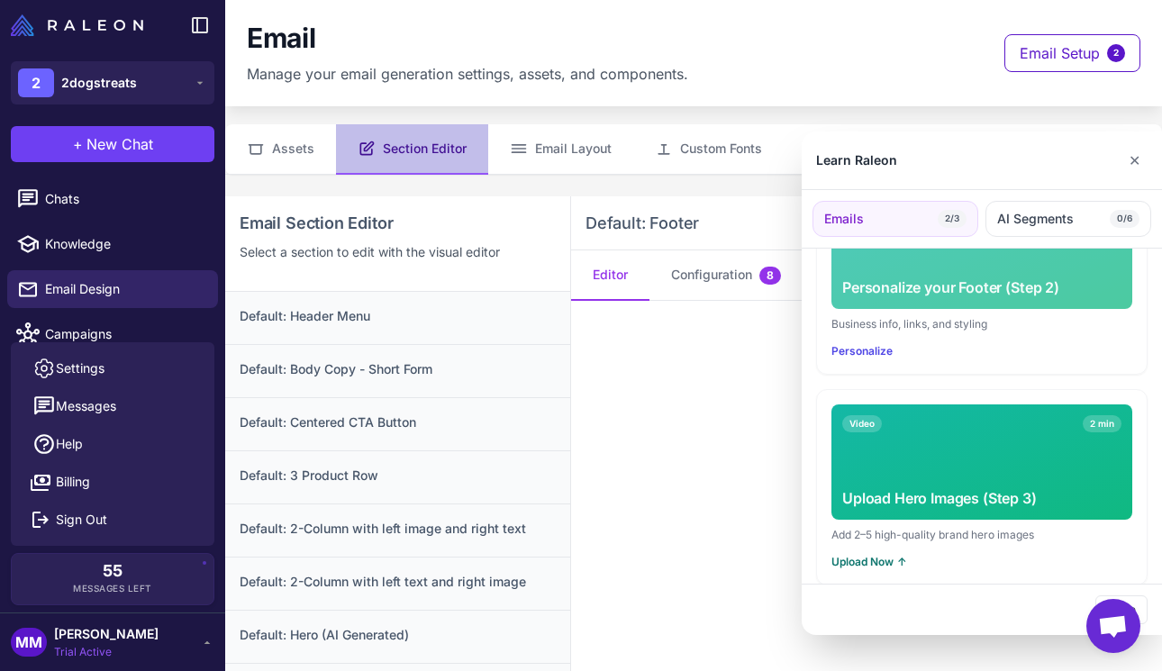
click at [861, 554] on button "Upload Now ↑" at bounding box center [869, 562] width 76 height 16
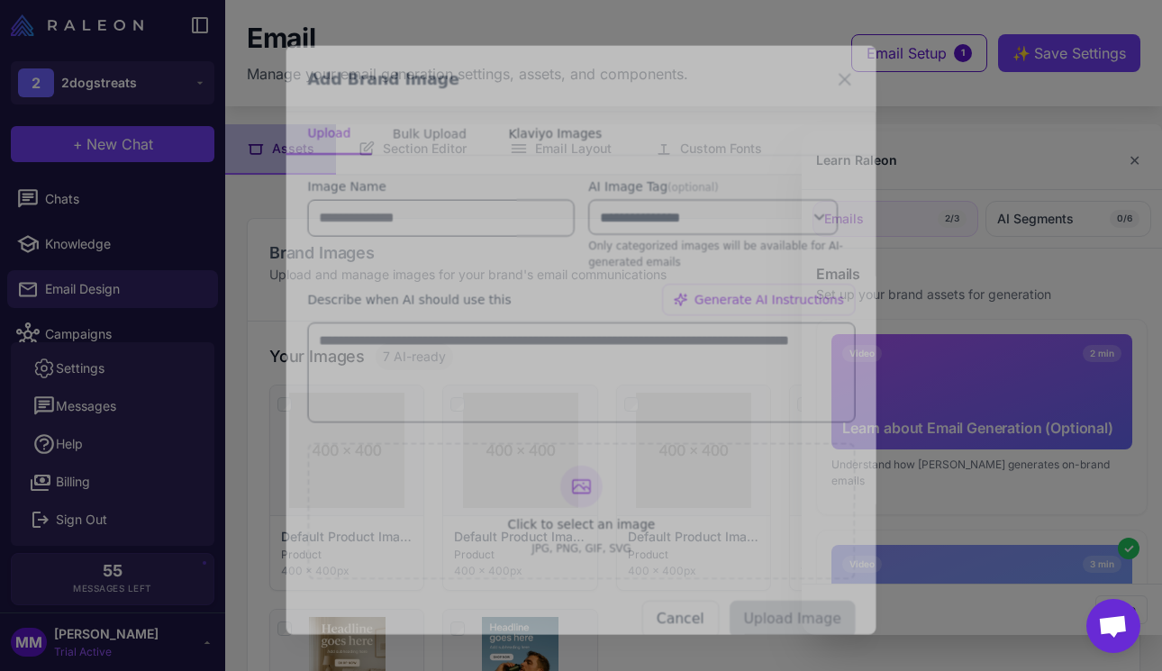
click at [558, 129] on button "Klaviyo Images" at bounding box center [554, 123] width 139 height 43
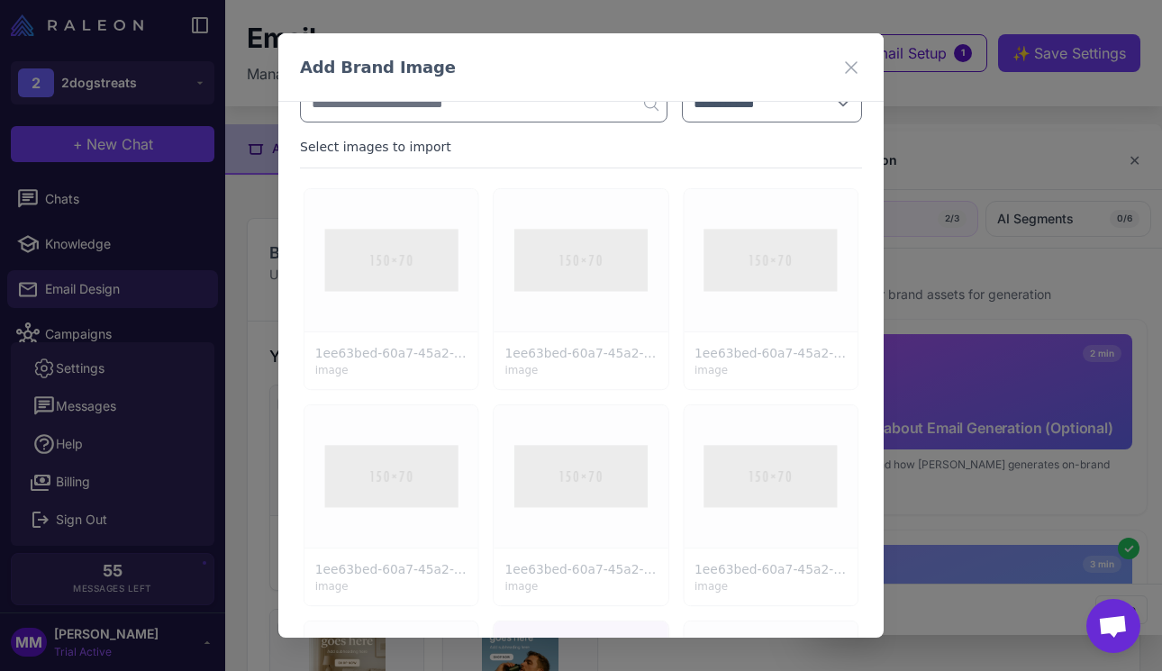
scroll to position [578, 0]
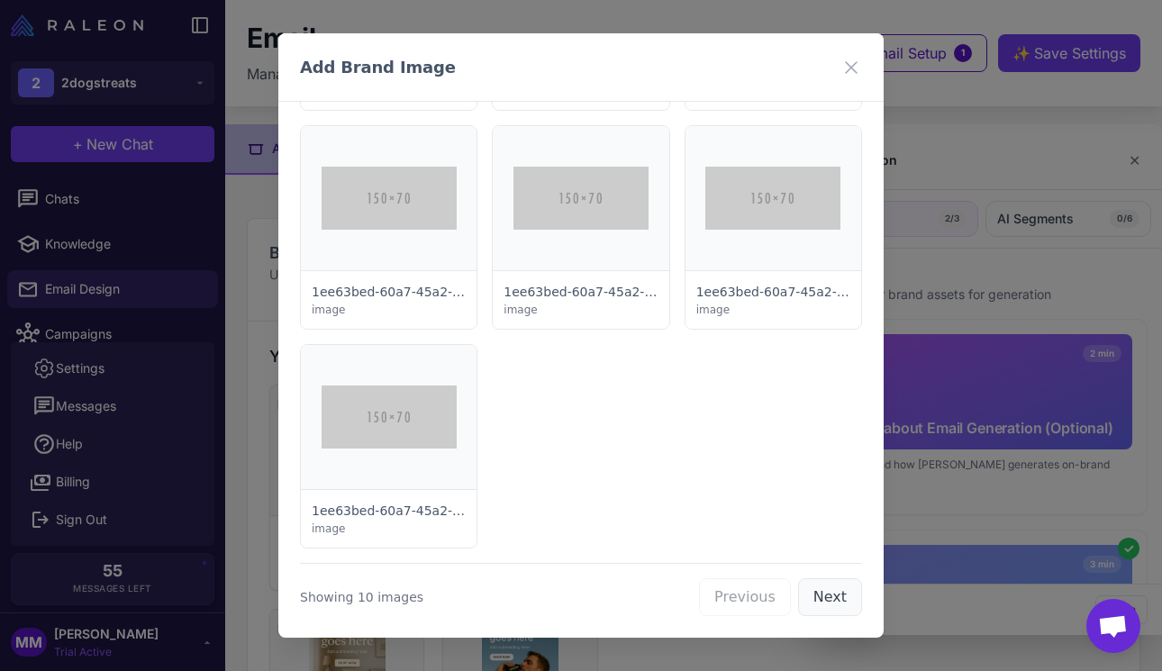
click at [832, 592] on button "Next" at bounding box center [830, 597] width 64 height 38
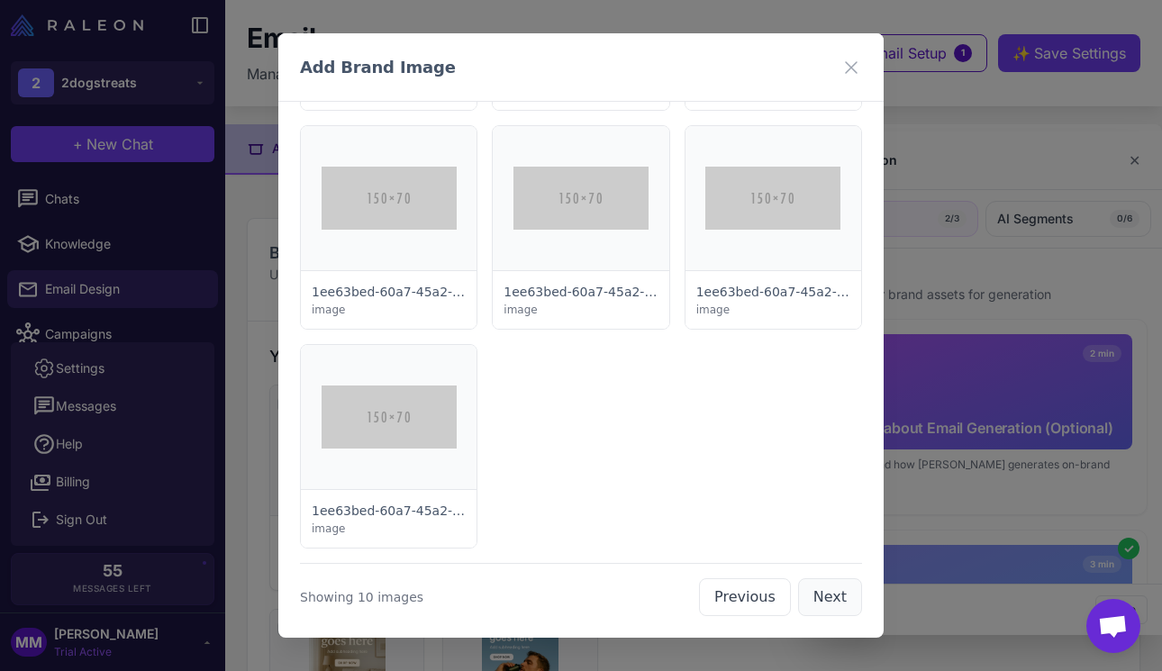
click at [832, 592] on button "Next" at bounding box center [830, 597] width 64 height 38
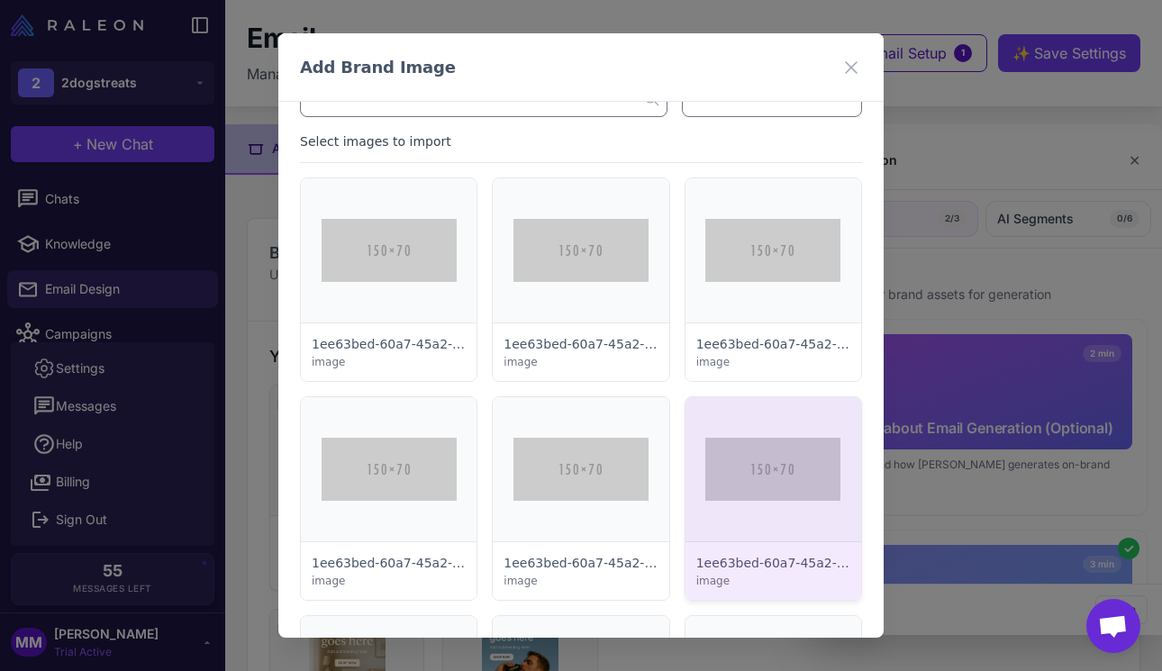
scroll to position [0, 0]
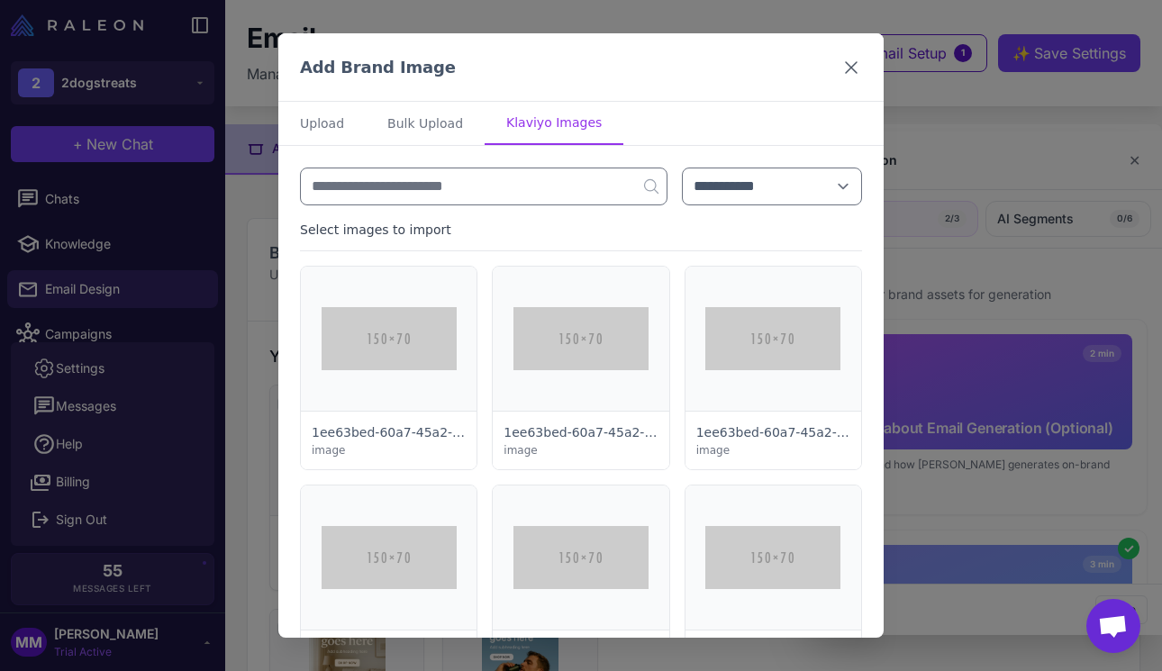
click at [840, 68] on icon at bounding box center [851, 68] width 22 height 22
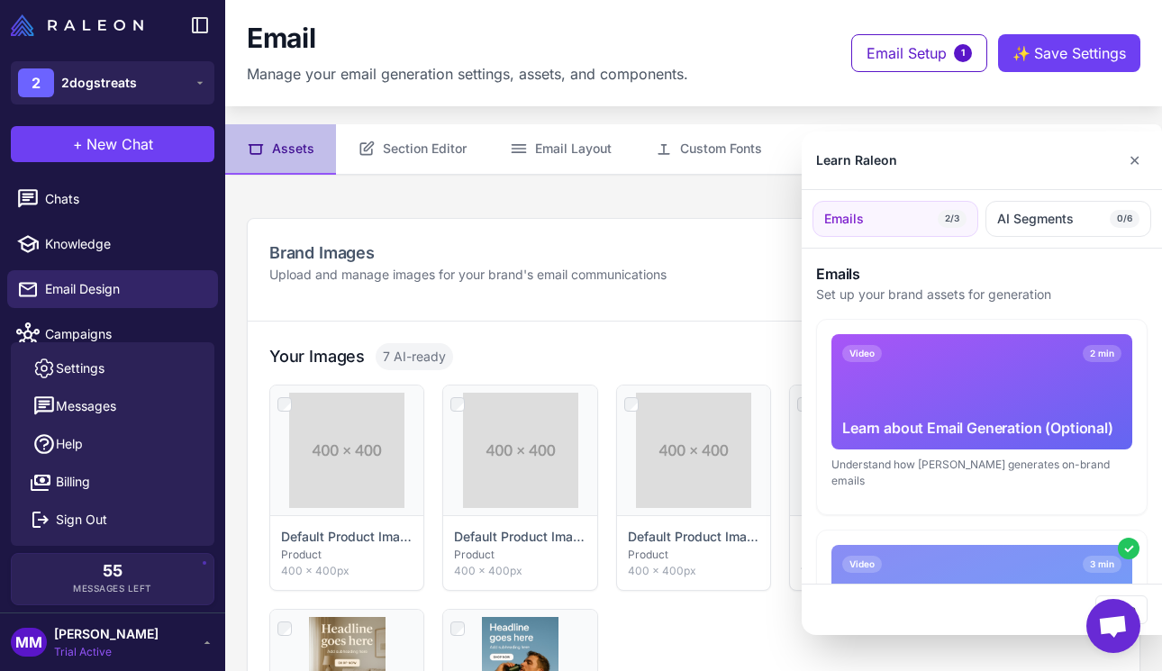
click at [96, 276] on div at bounding box center [581, 335] width 1162 height 671
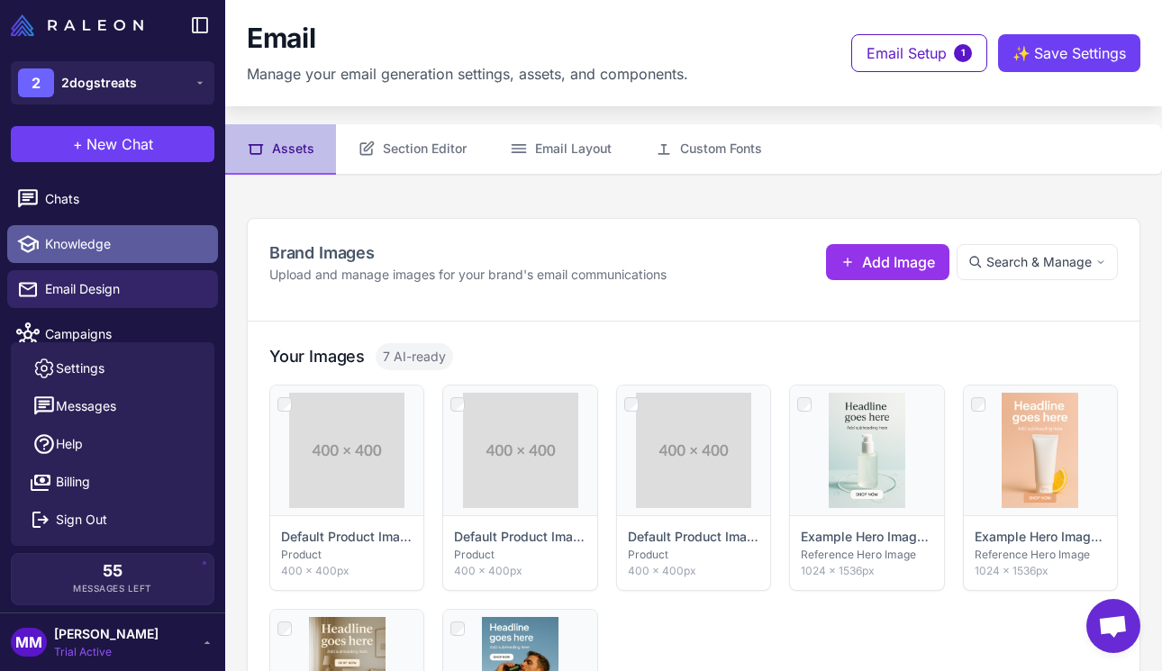
click at [79, 238] on span "Knowledge" at bounding box center [124, 244] width 159 height 20
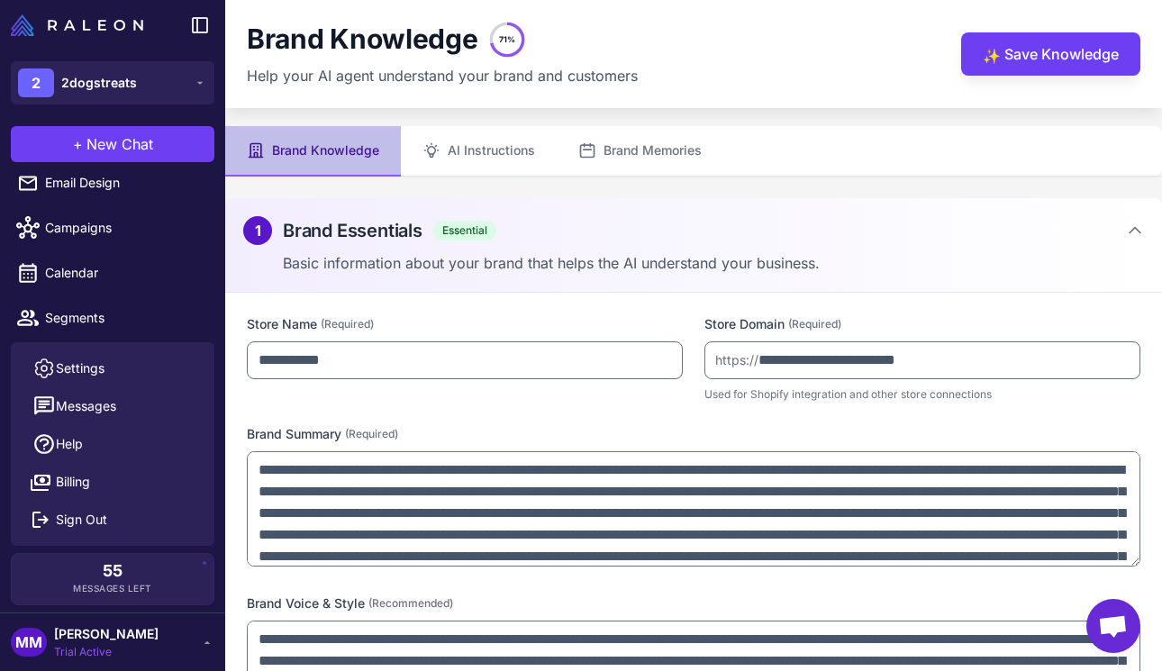
scroll to position [198, 0]
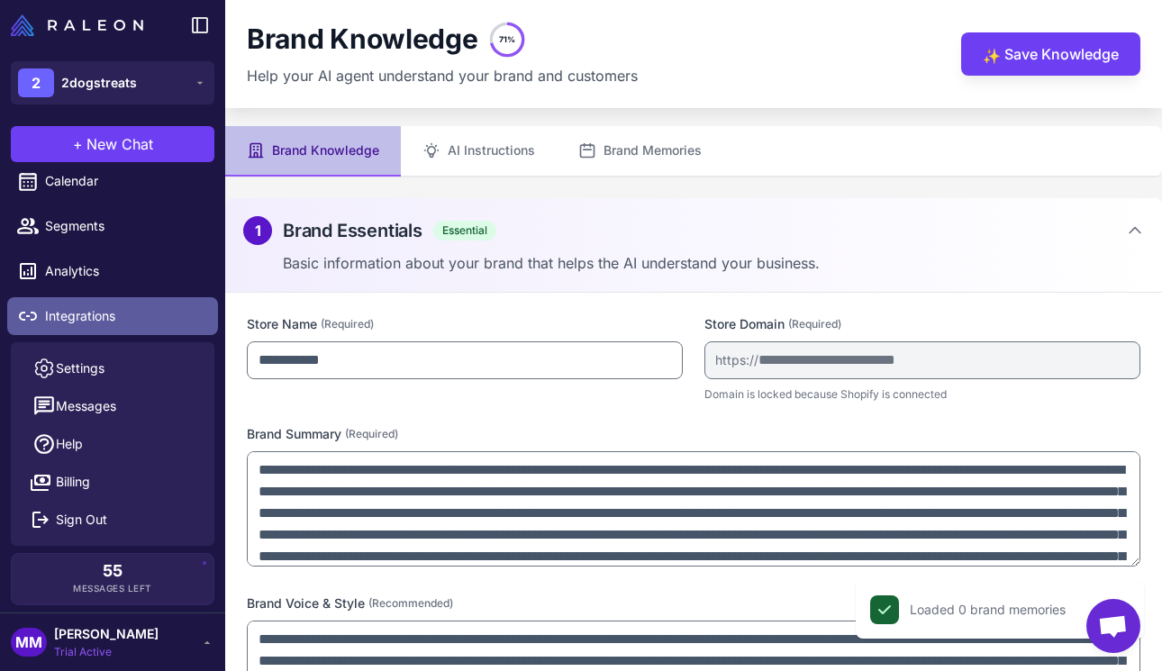
click at [95, 308] on span "Integrations" at bounding box center [124, 316] width 159 height 20
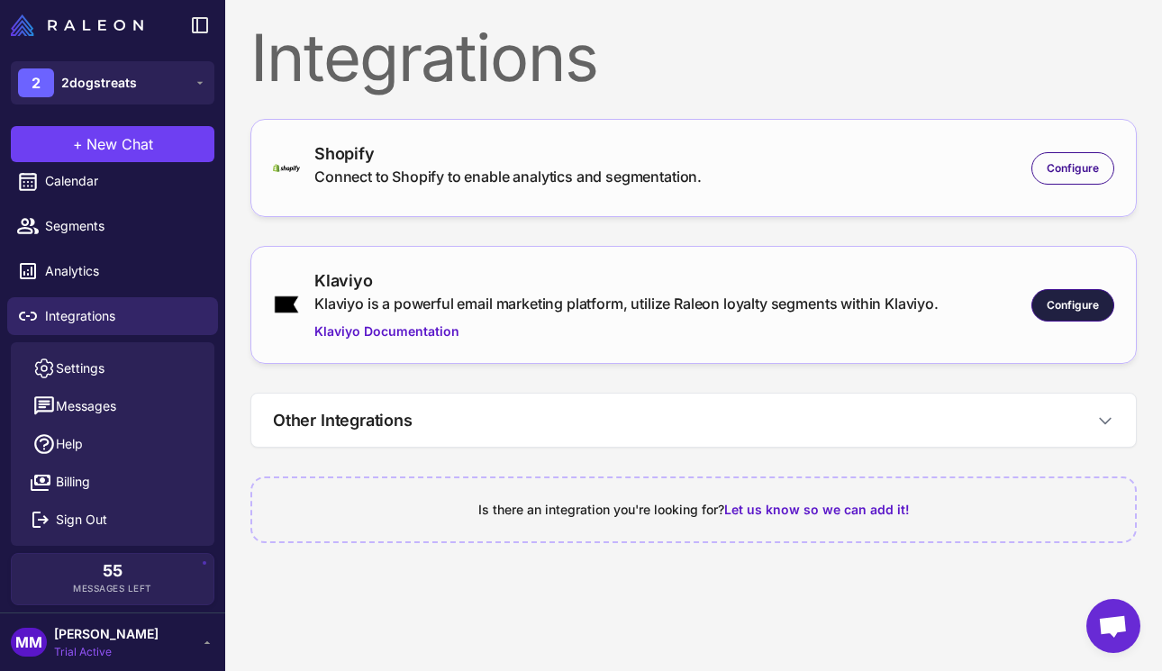
click at [1048, 297] on span "Configure" at bounding box center [1073, 305] width 52 height 16
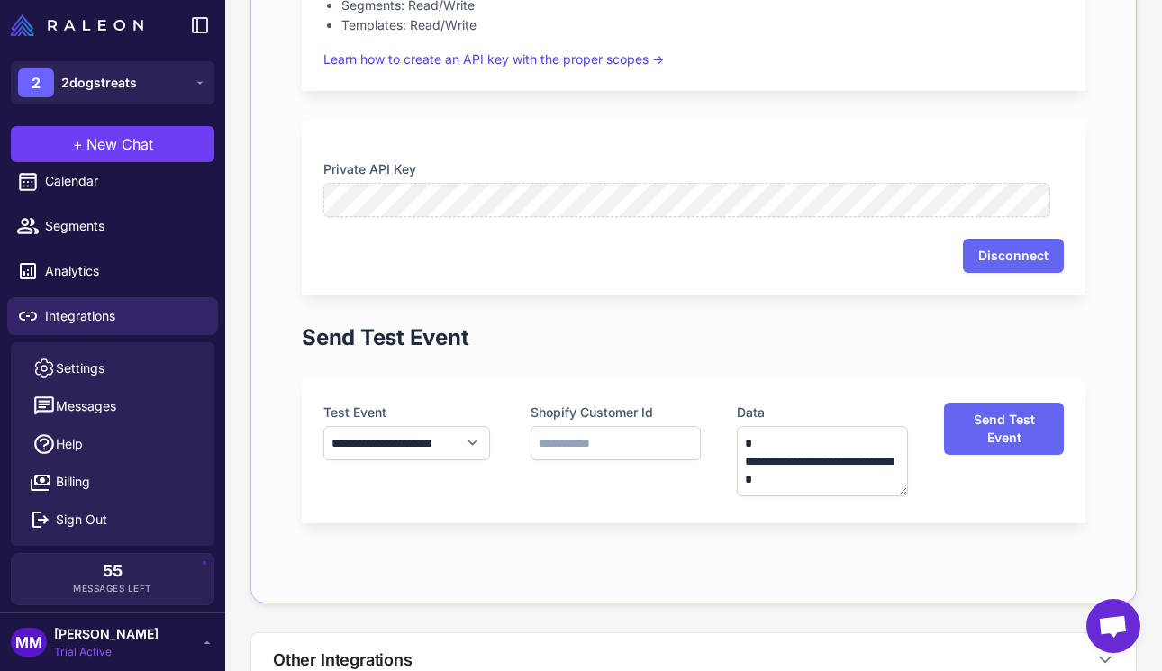
scroll to position [837, 0]
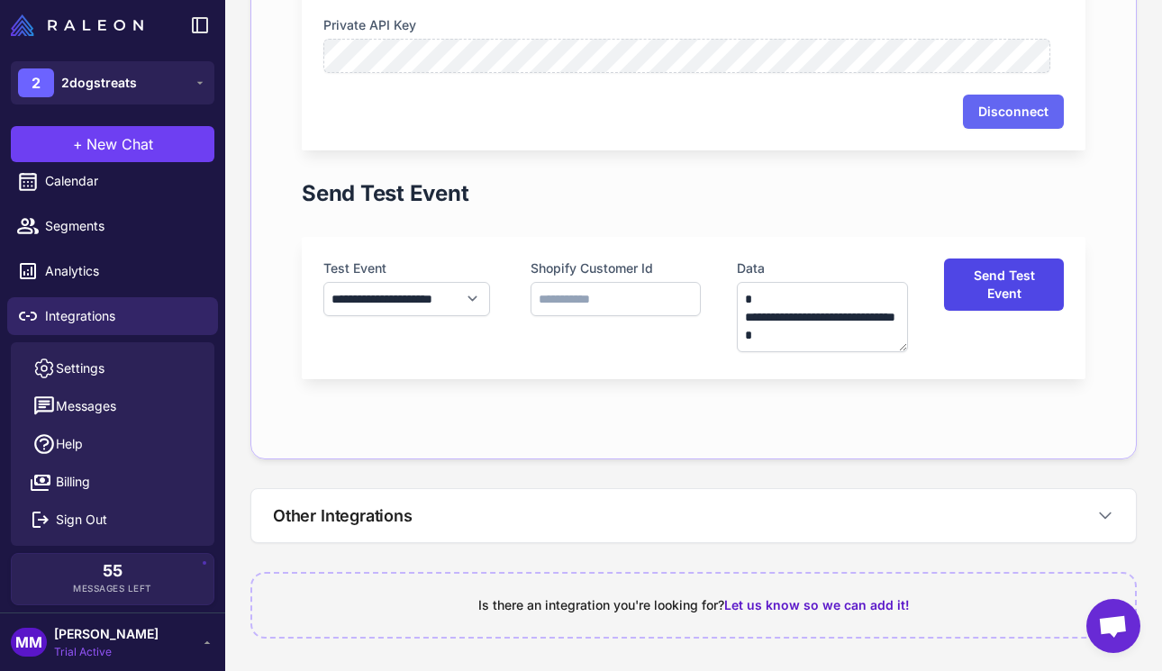
click at [987, 286] on button "Send Test Event" at bounding box center [1004, 285] width 120 height 52
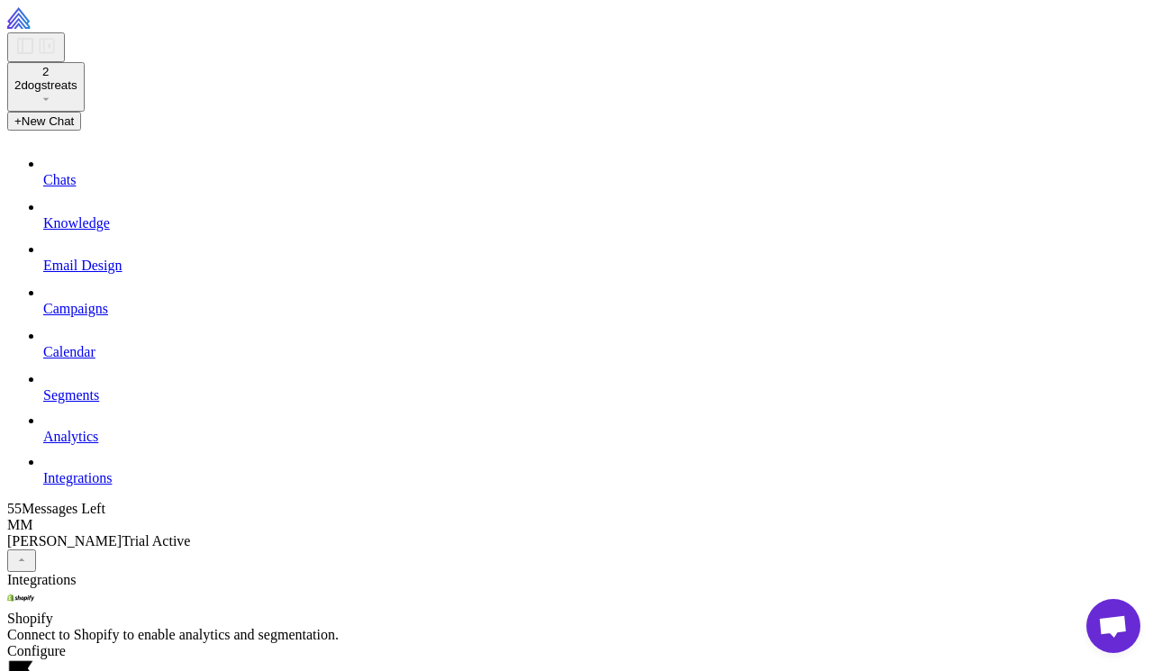
click at [89, 273] on span "Email Design" at bounding box center [82, 265] width 79 height 15
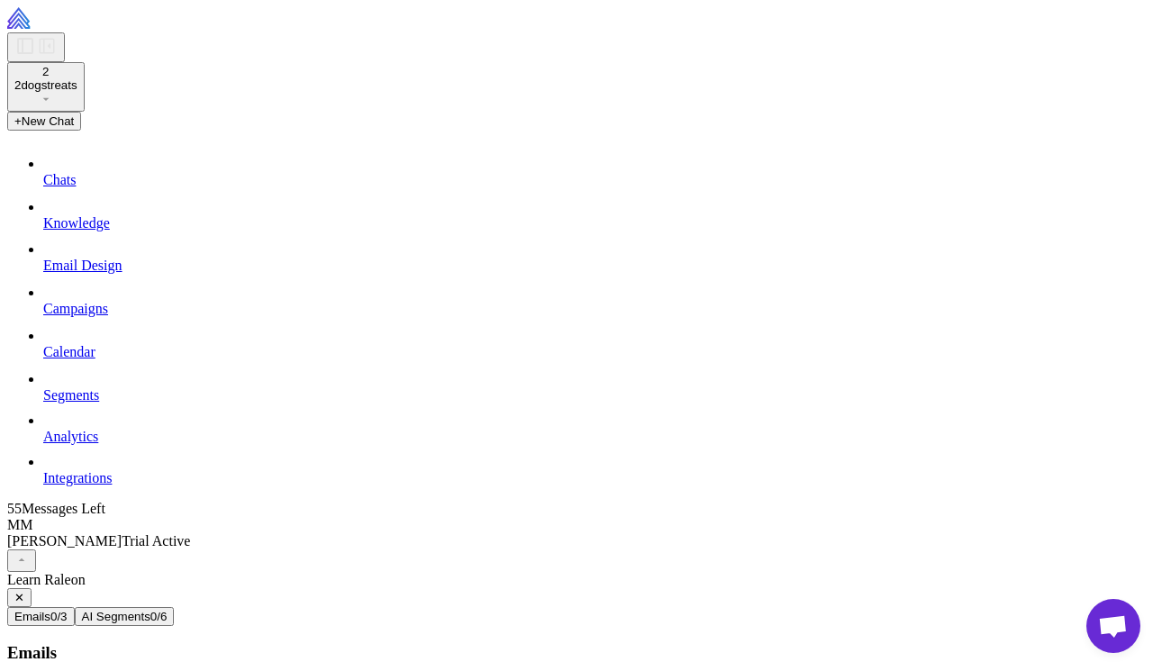
click at [609, 572] on div at bounding box center [588, 572] width 1162 height 0
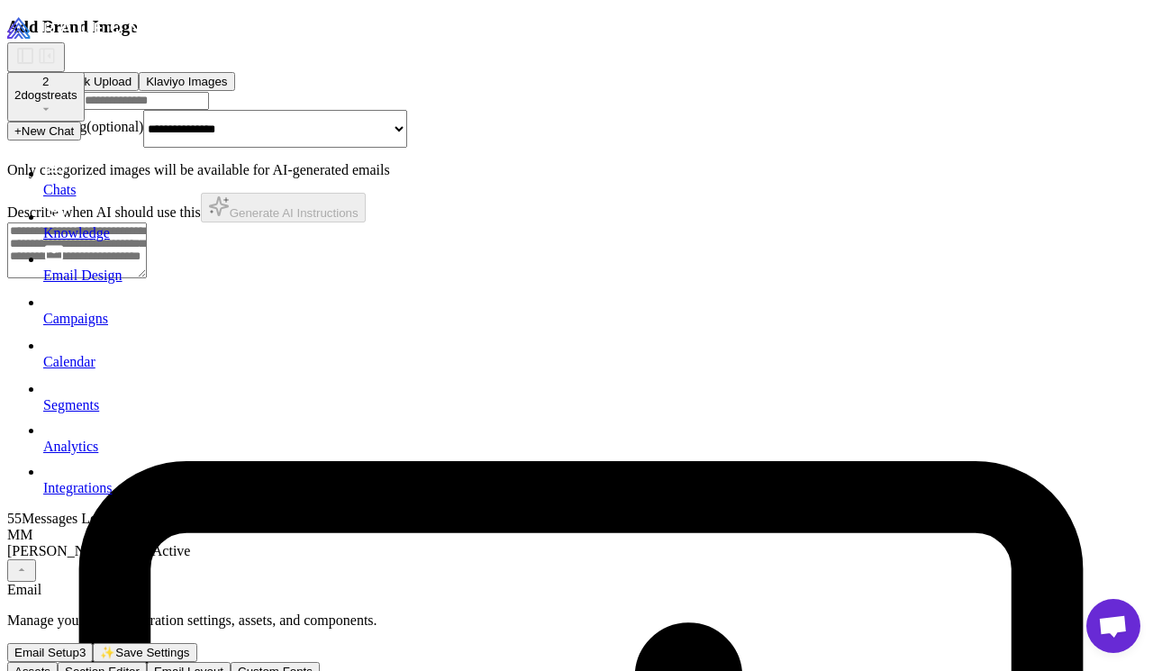
click at [407, 148] on select "**********" at bounding box center [275, 129] width 264 height 38
click at [139, 91] on button "Bulk Upload" at bounding box center [98, 81] width 79 height 19
select select "*******"
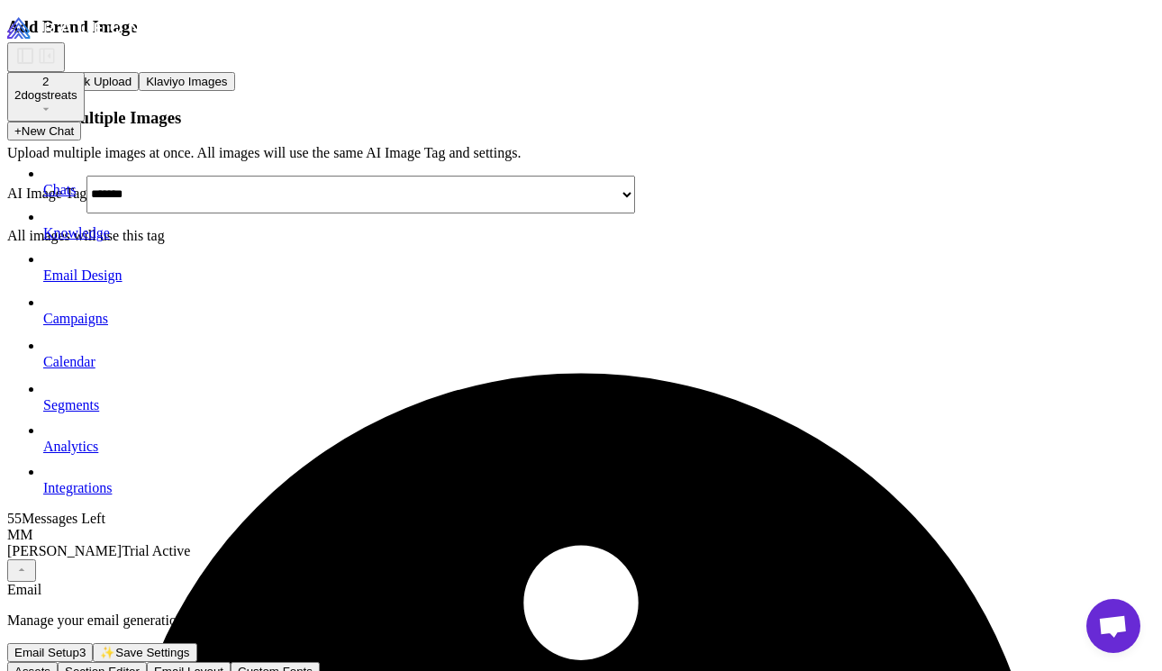
click at [550, 213] on select "**********" at bounding box center [360, 195] width 549 height 38
click at [300, 213] on select "**********" at bounding box center [360, 195] width 549 height 38
click at [234, 91] on button "Klaviyo Images" at bounding box center [186, 81] width 95 height 19
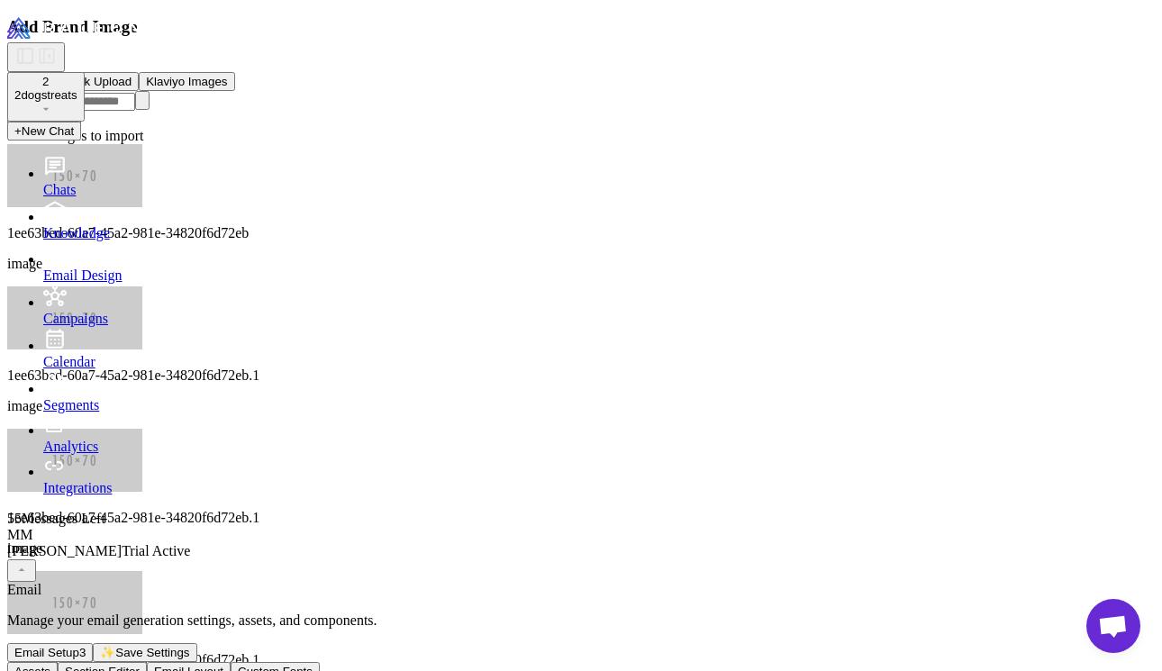
click at [135, 111] on input "text" at bounding box center [71, 102] width 128 height 18
click at [139, 91] on button "Bulk Upload" at bounding box center [98, 81] width 79 height 19
select select "*******"
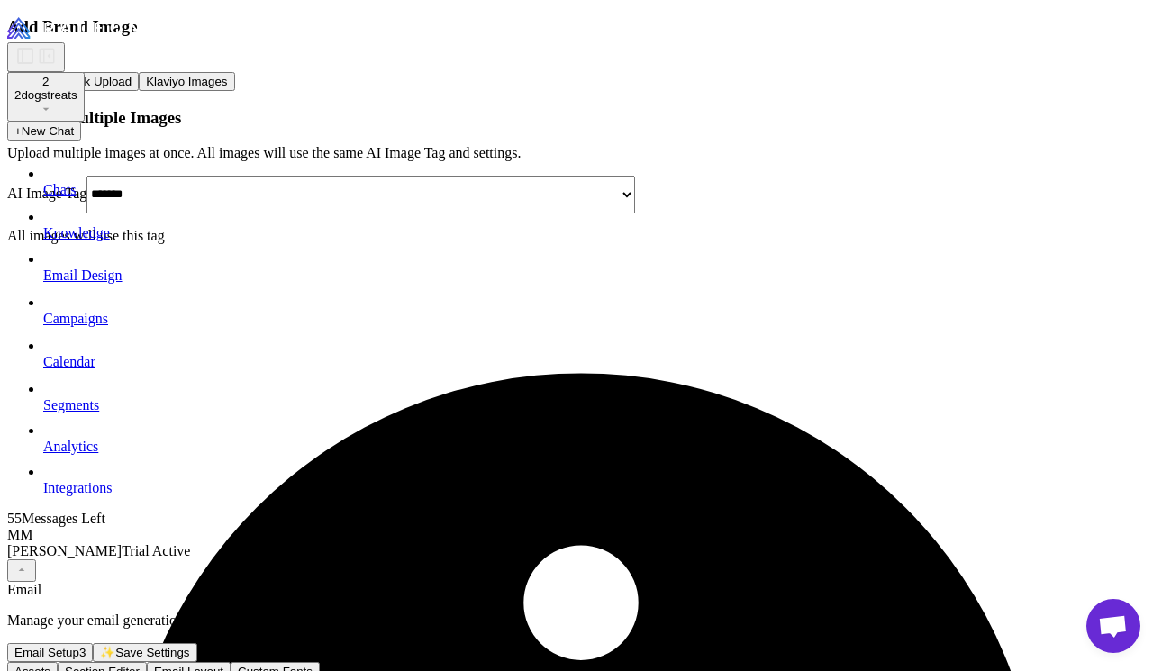
click at [59, 91] on button "Upload" at bounding box center [33, 81] width 52 height 19
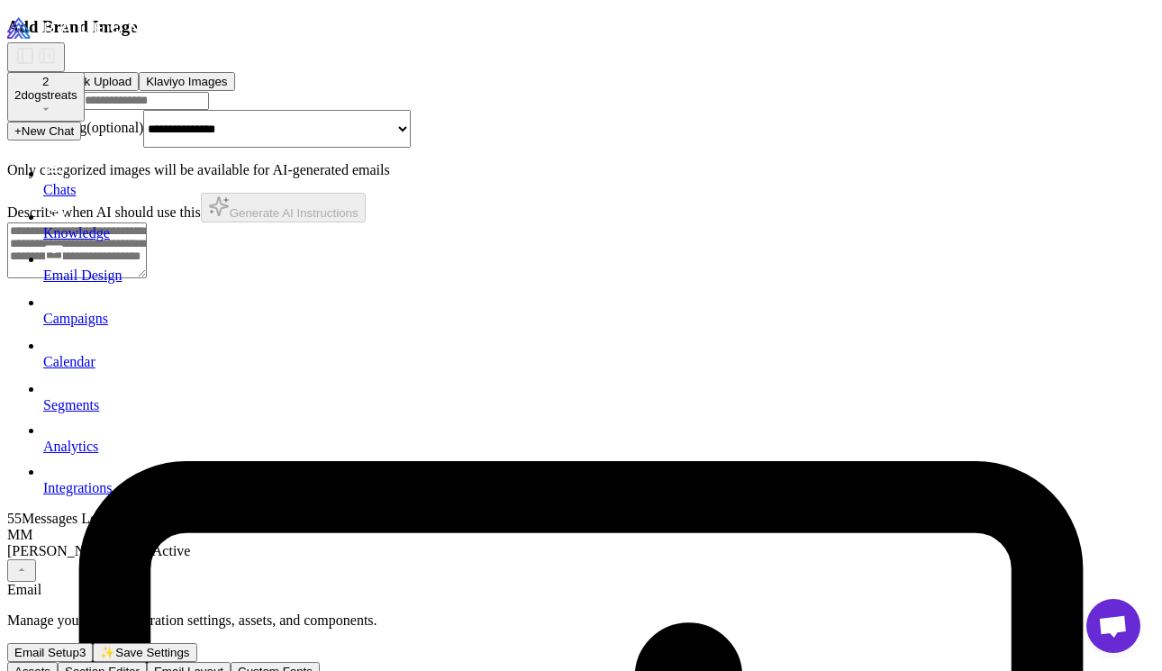
click at [234, 91] on button "Klaviyo Images" at bounding box center [186, 81] width 95 height 19
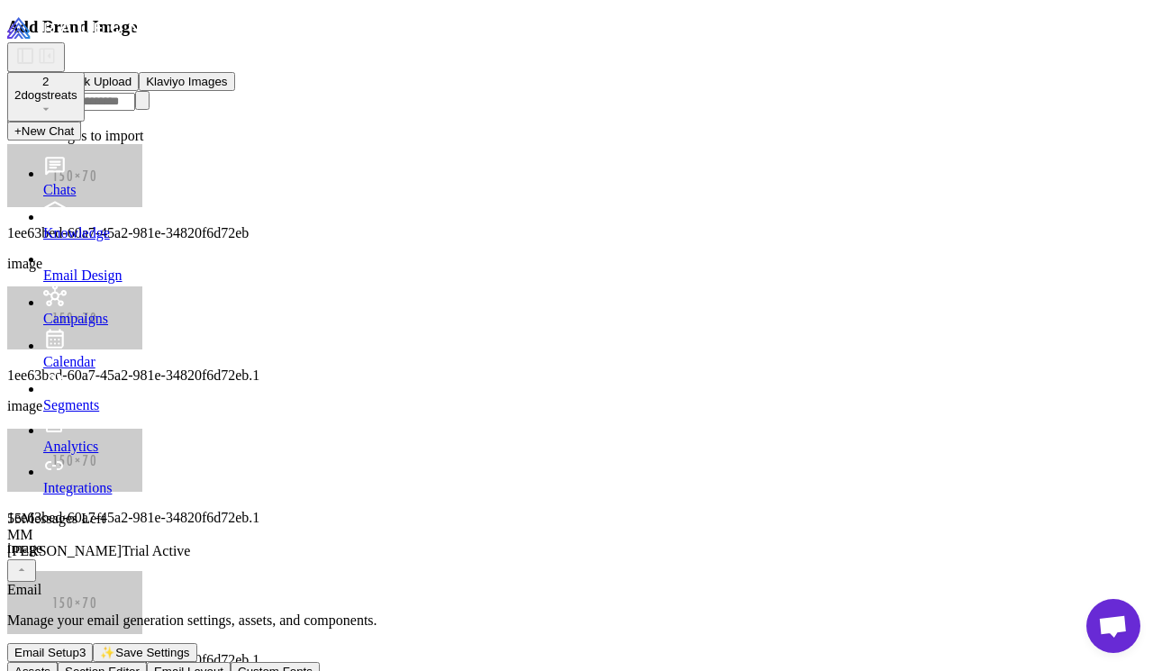
click at [14, 67] on icon at bounding box center [14, 67] width 0 height 0
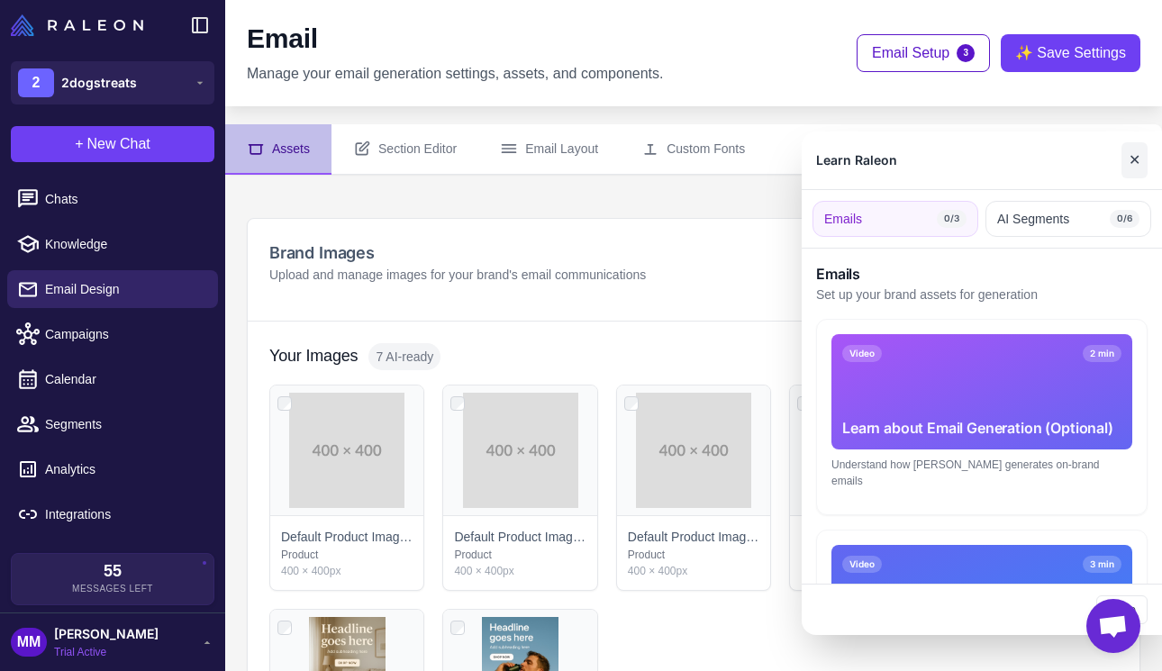
click at [1129, 158] on button "✕" at bounding box center [1134, 160] width 26 height 36
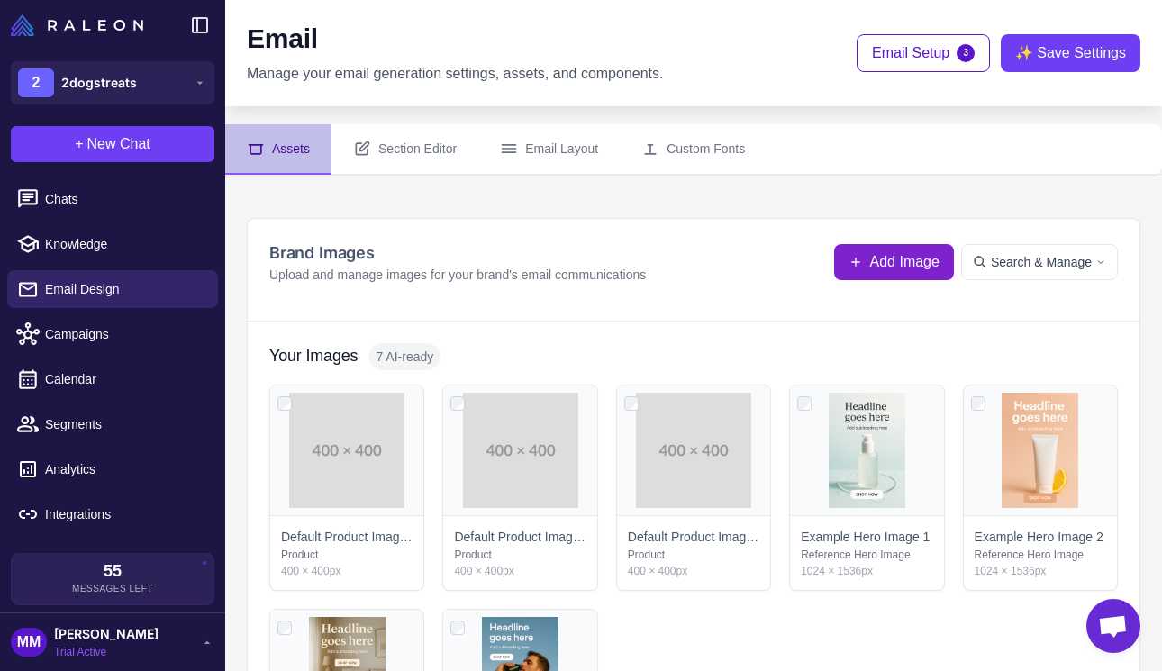
click at [846, 272] on button "Add Image" at bounding box center [894, 262] width 120 height 36
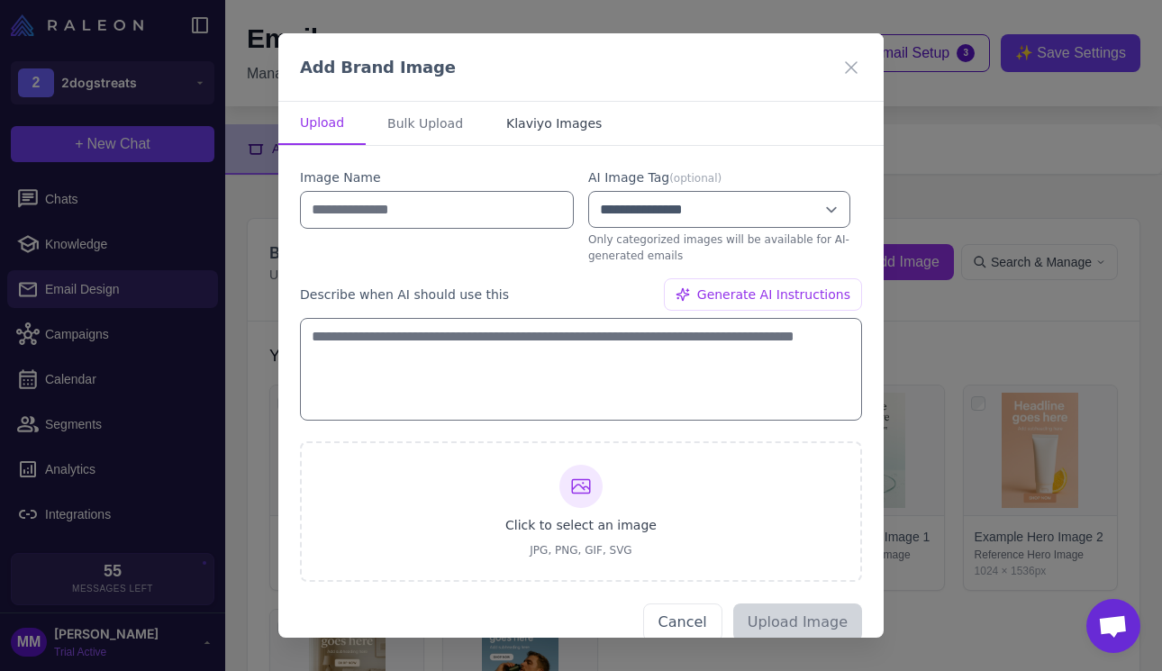
click at [542, 111] on button "Klaviyo Images" at bounding box center [554, 123] width 139 height 43
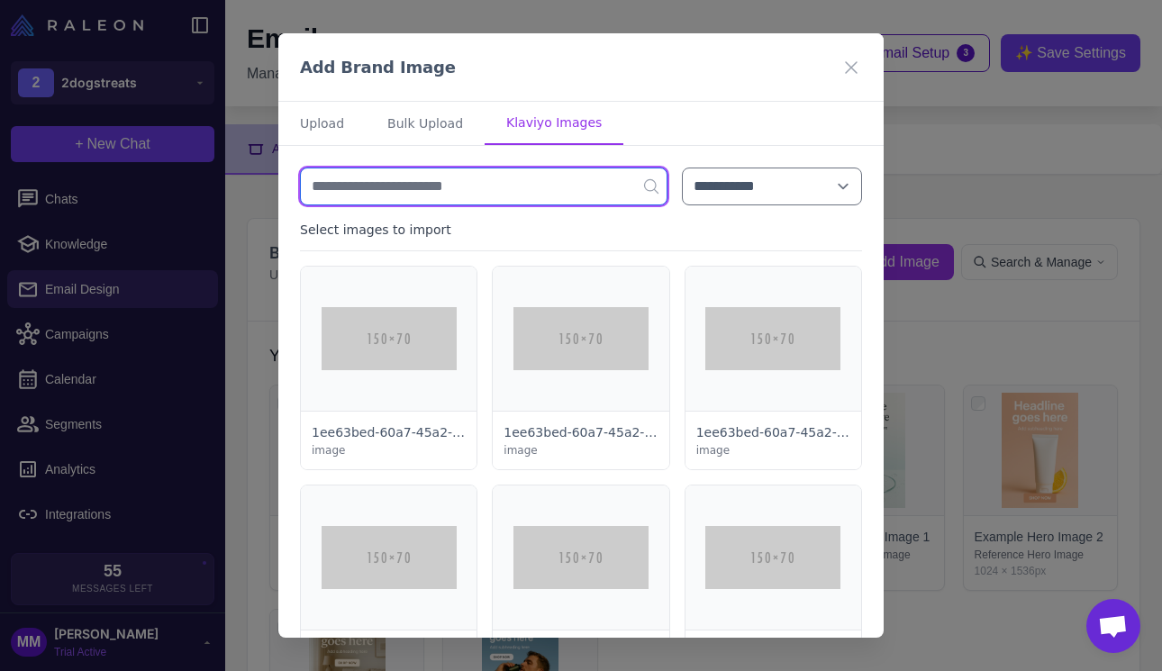
click at [543, 199] on input "text" at bounding box center [483, 187] width 367 height 38
click at [544, 198] on input "text" at bounding box center [483, 187] width 367 height 38
type input "*"
type input "****"
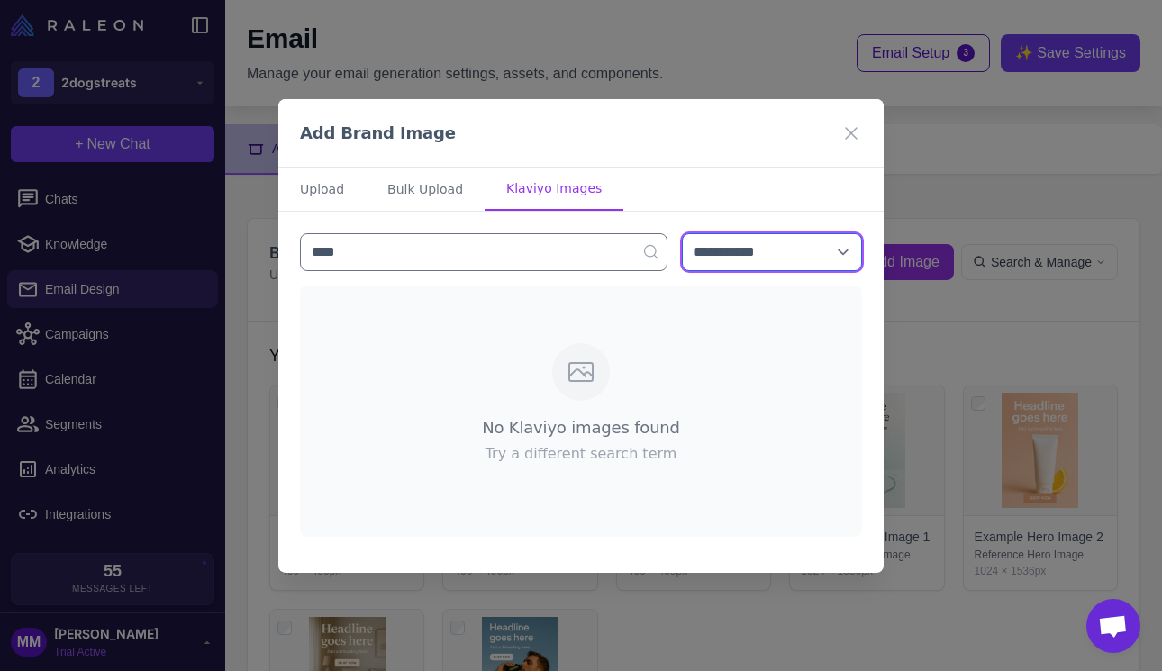
click at [808, 268] on select "**********" at bounding box center [772, 252] width 180 height 38
select select "***"
click at [682, 271] on select "**********" at bounding box center [772, 252] width 180 height 38
click at [423, 187] on button "Bulk Upload" at bounding box center [425, 189] width 119 height 43
select select "*******"
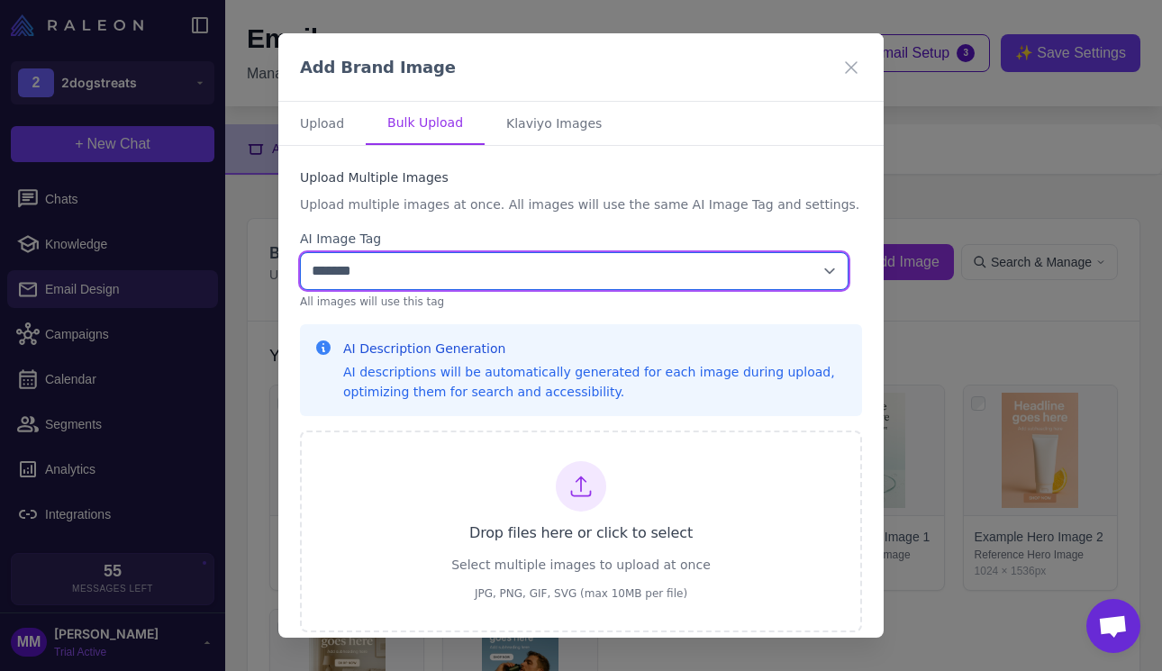
click at [428, 259] on select "**********" at bounding box center [574, 271] width 549 height 38
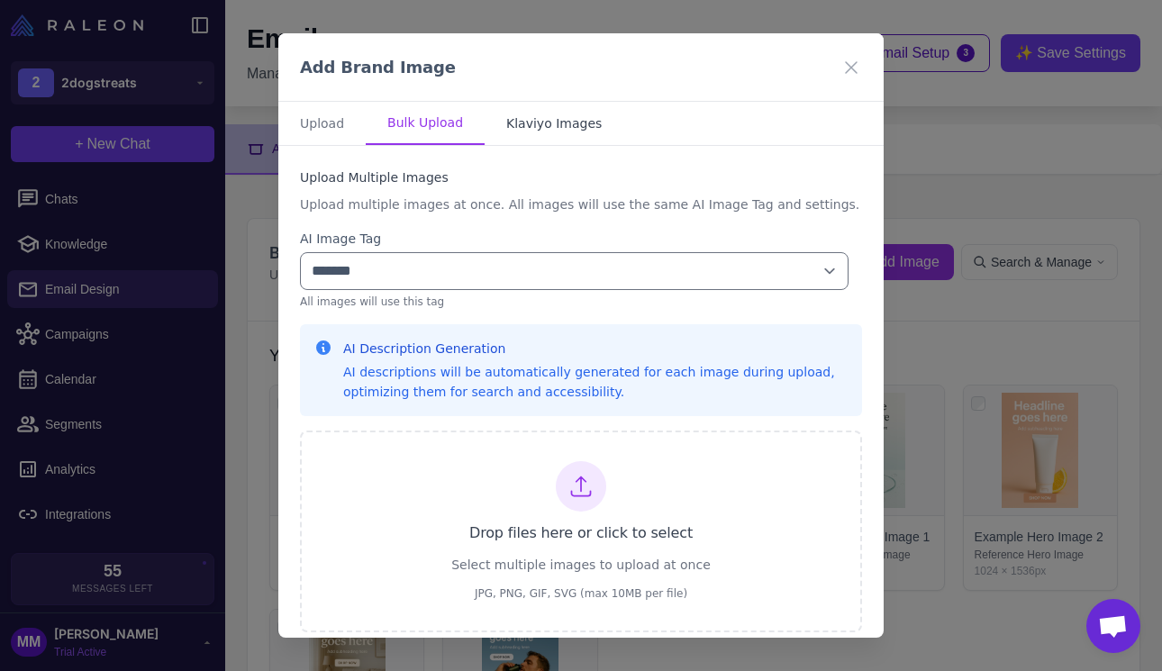
click at [558, 117] on button "Klaviyo Images" at bounding box center [554, 123] width 139 height 43
select select "***"
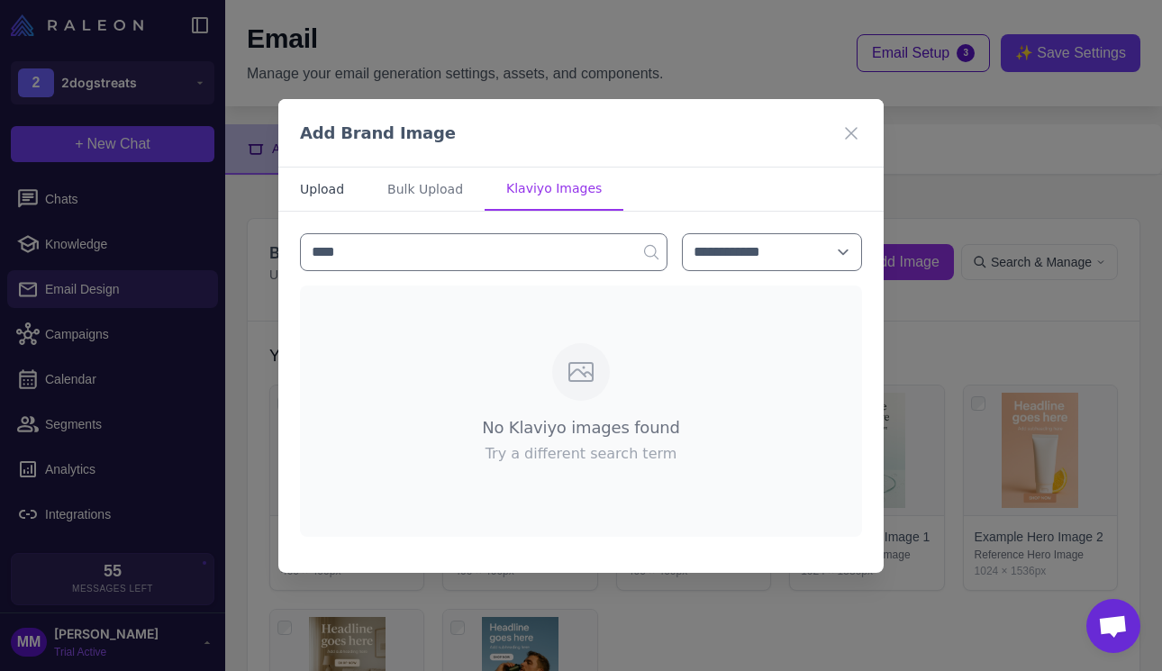
click at [327, 198] on button "Upload" at bounding box center [321, 189] width 87 height 43
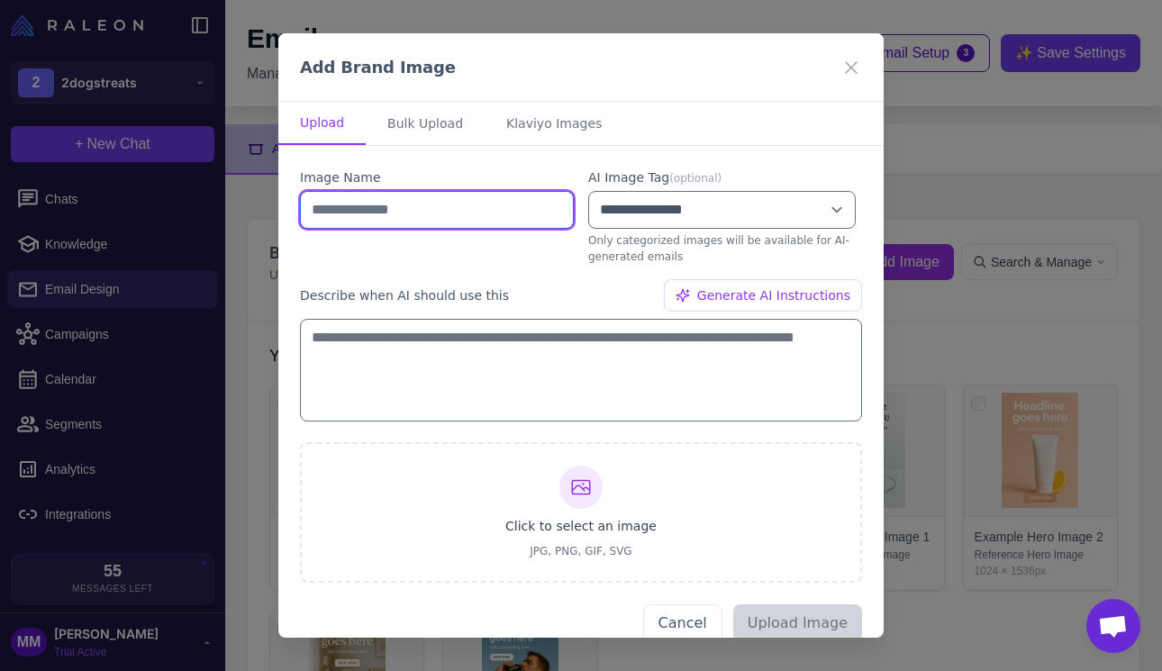
click at [464, 217] on input "text" at bounding box center [437, 210] width 274 height 38
click at [846, 68] on icon at bounding box center [851, 67] width 11 height 11
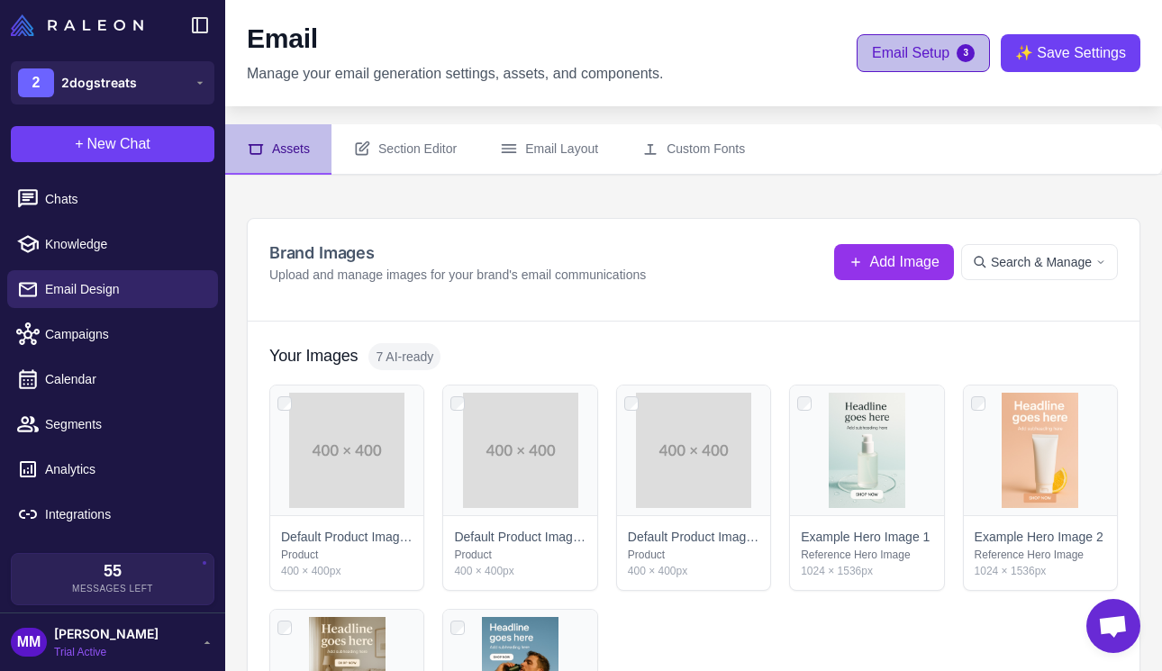
click at [919, 59] on span "Email Setup" at bounding box center [910, 53] width 77 height 22
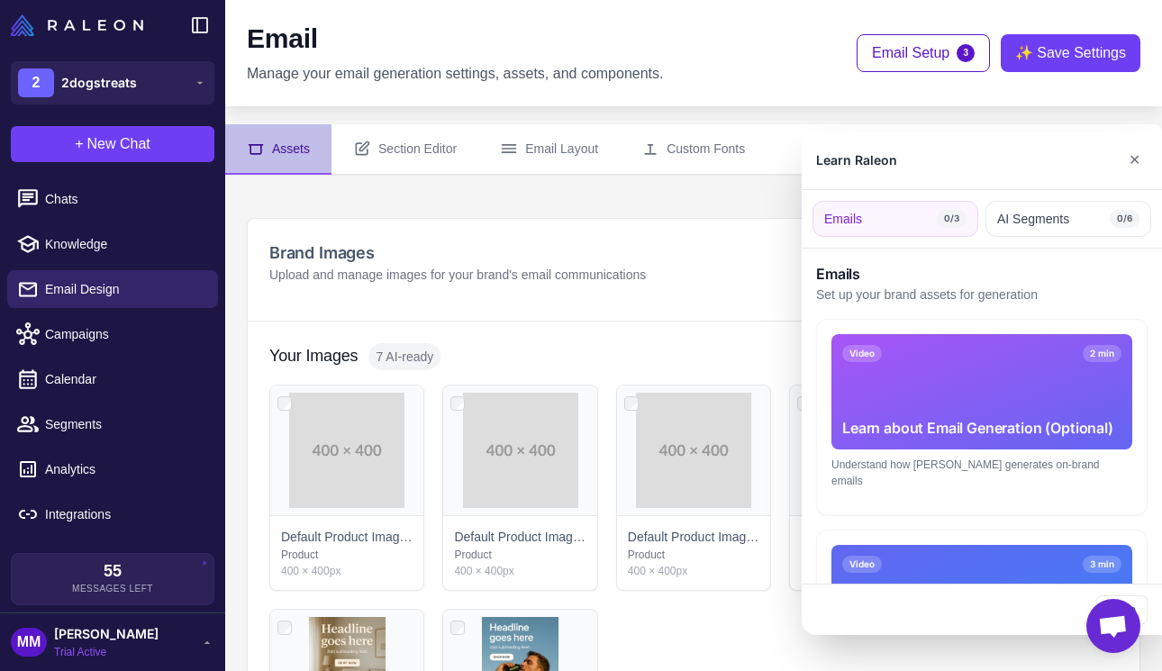
click at [491, 318] on div at bounding box center [581, 335] width 1162 height 671
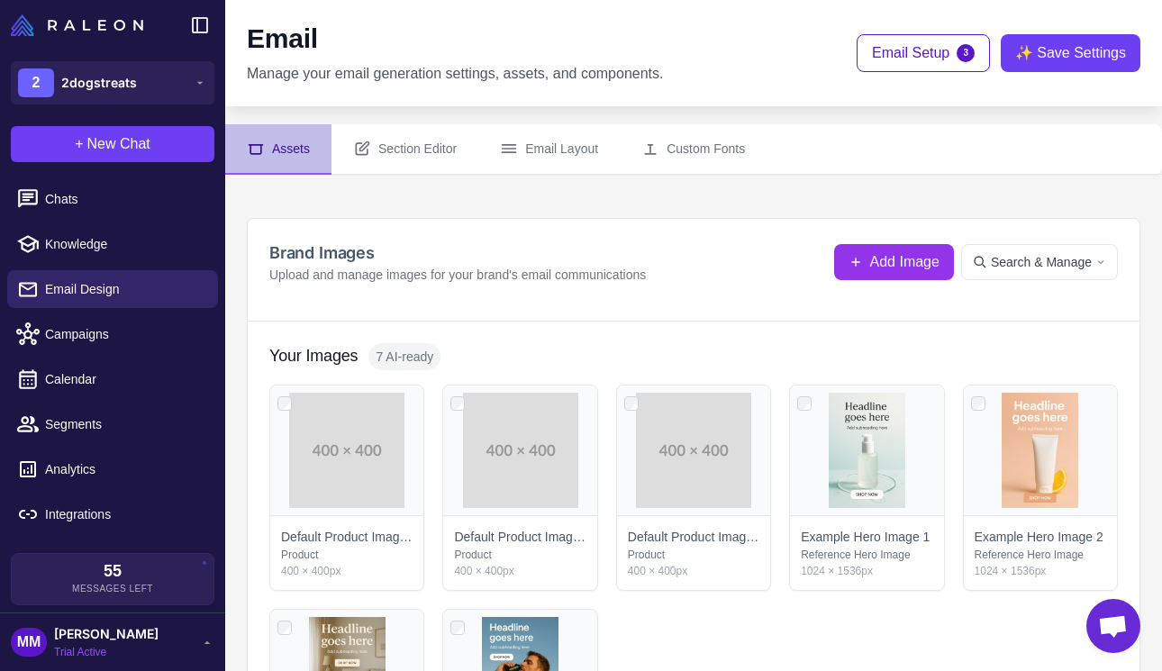
click at [77, 645] on span "Trial Active" at bounding box center [106, 652] width 104 height 16
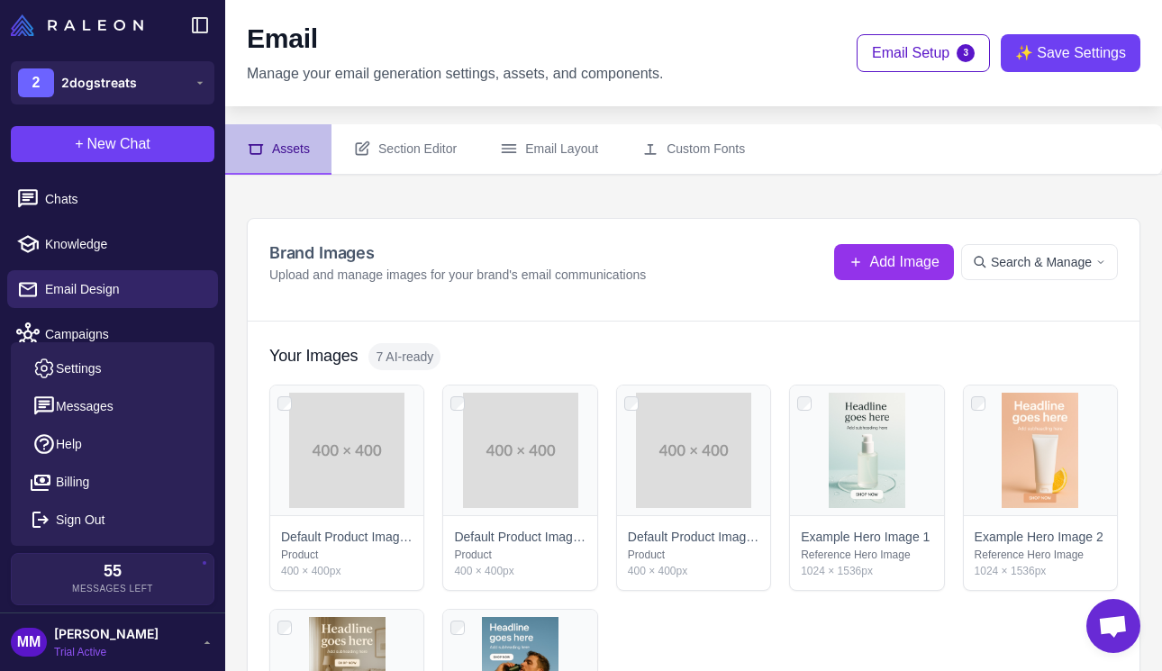
click at [77, 645] on span "Trial Active" at bounding box center [106, 652] width 104 height 16
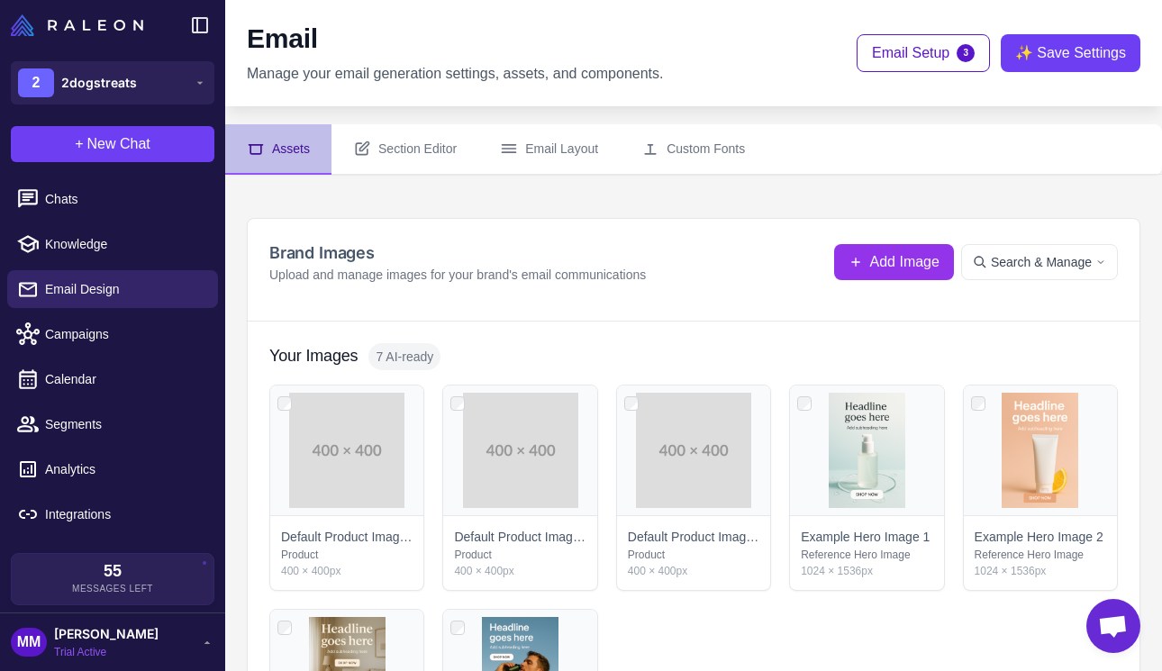
click at [568, 281] on p "Upload and manage images for your brand's email communications" at bounding box center [457, 275] width 376 height 20
click at [51, 241] on span "Knowledge" at bounding box center [124, 244] width 159 height 20
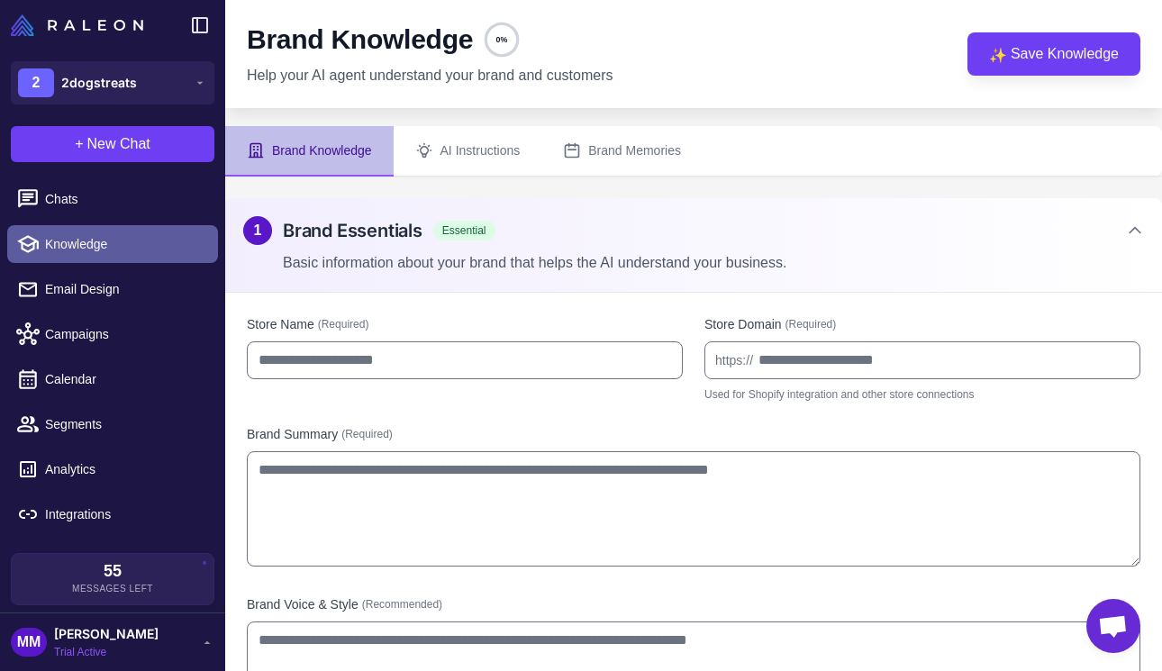
type input "**********"
type textarea "**********"
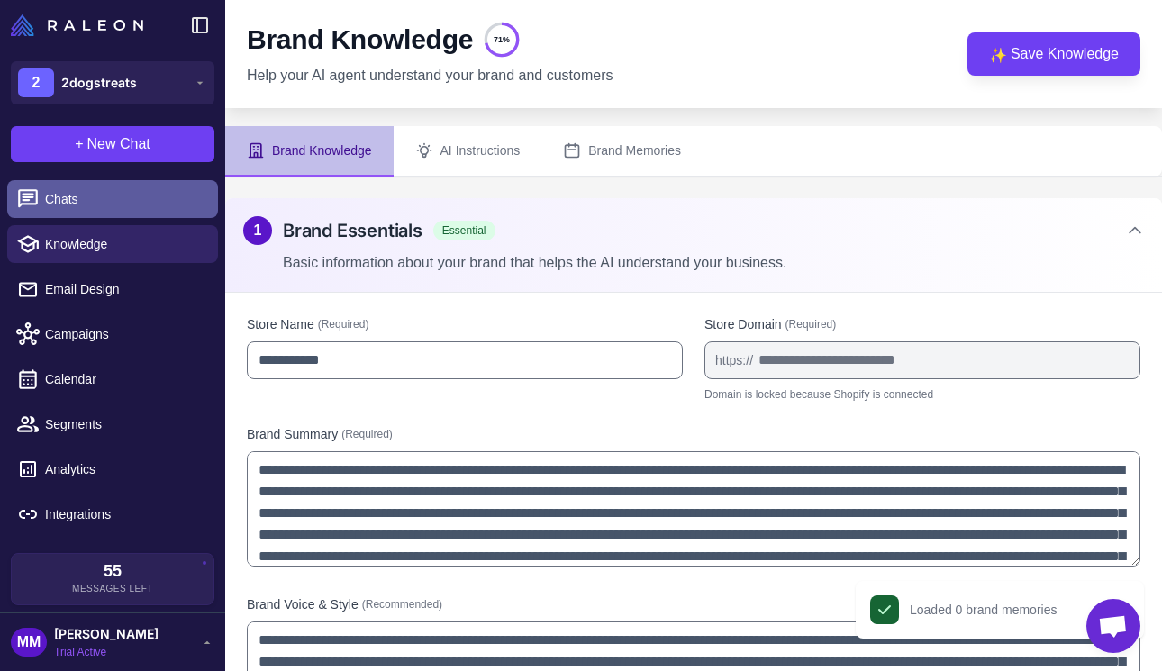
click at [49, 197] on span "Chats" at bounding box center [124, 199] width 159 height 20
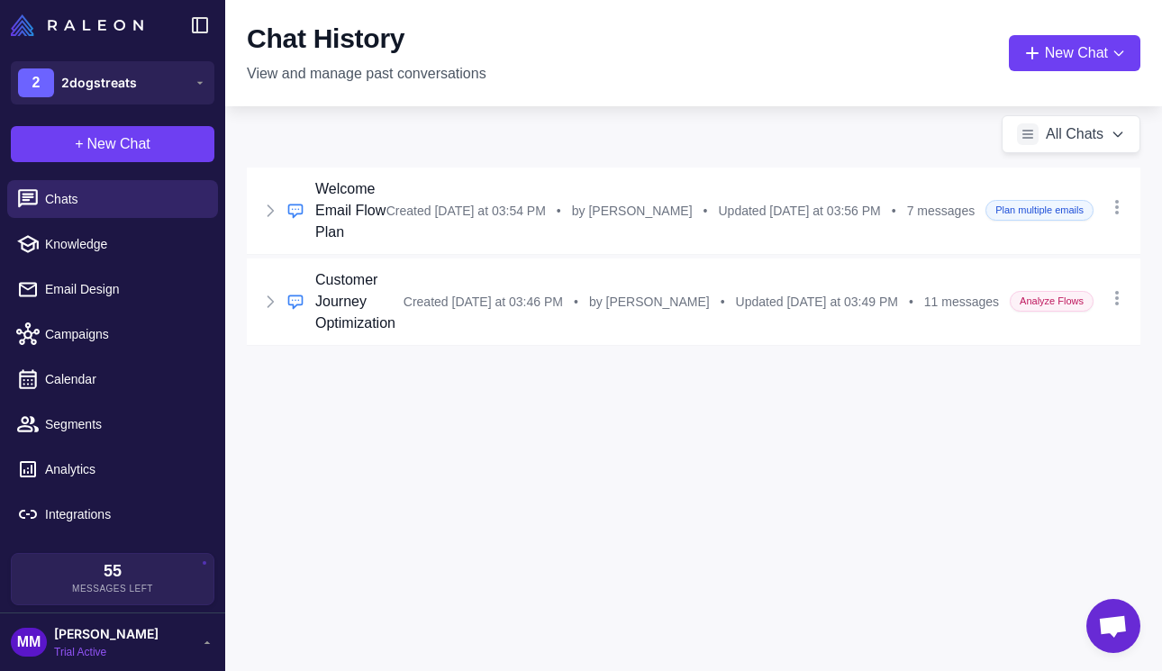
click at [165, 640] on div "MM [PERSON_NAME] Trial Active" at bounding box center [113, 642] width 204 height 36
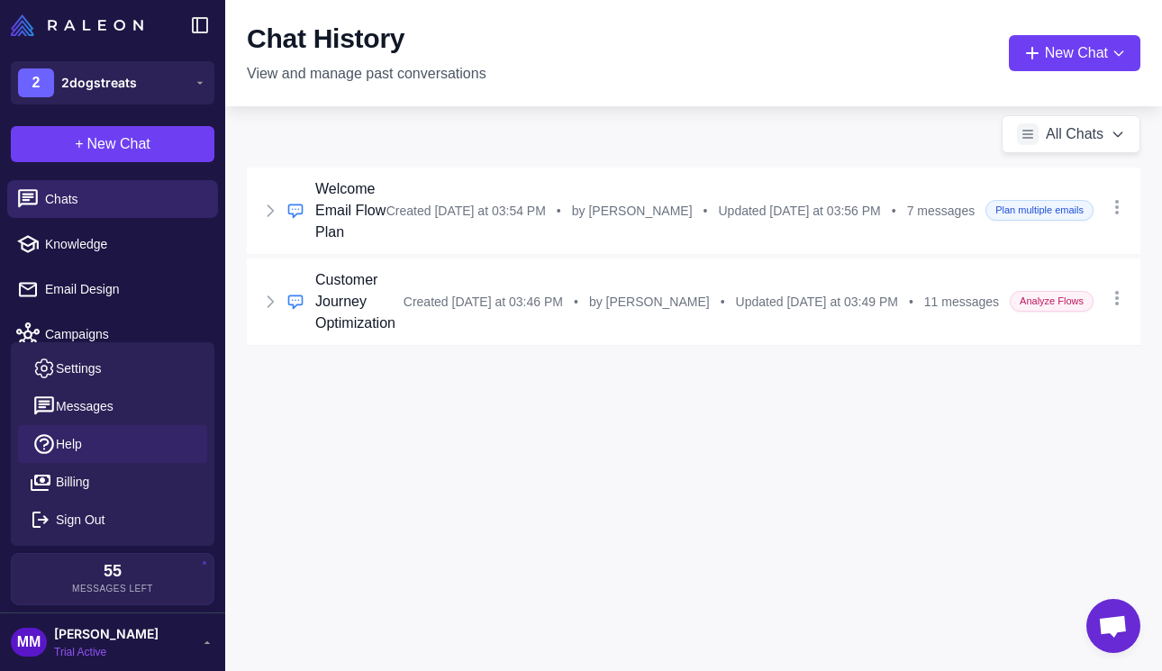
click at [74, 440] on span "Help" at bounding box center [69, 444] width 26 height 20
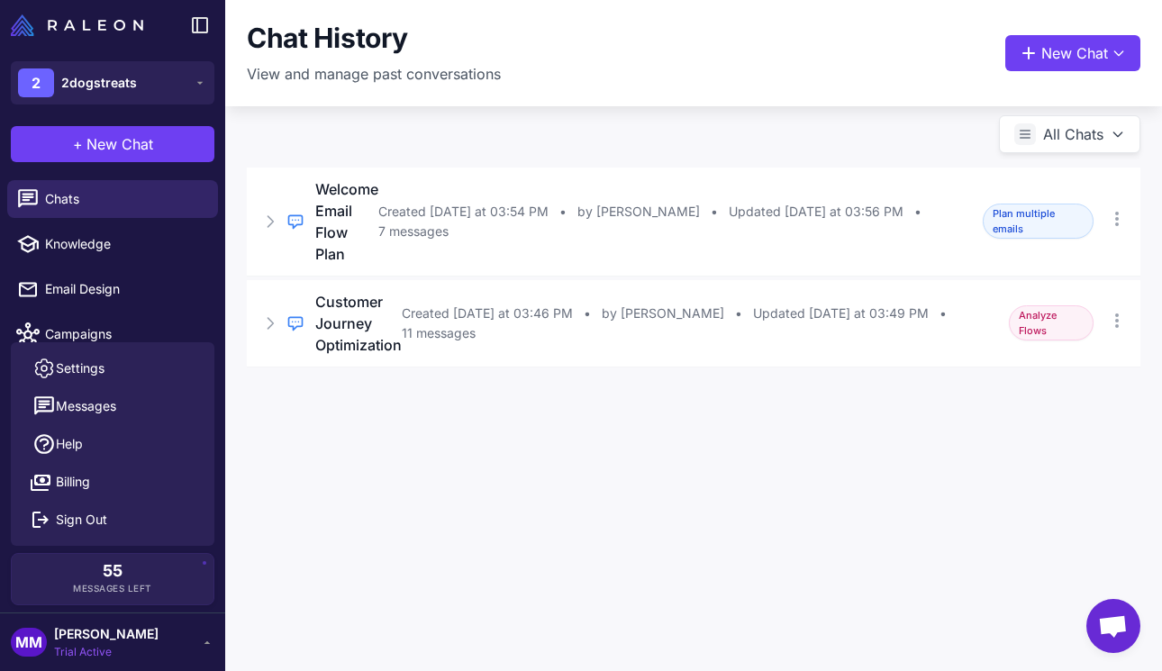
click at [123, 640] on span "[PERSON_NAME]" at bounding box center [106, 634] width 104 height 20
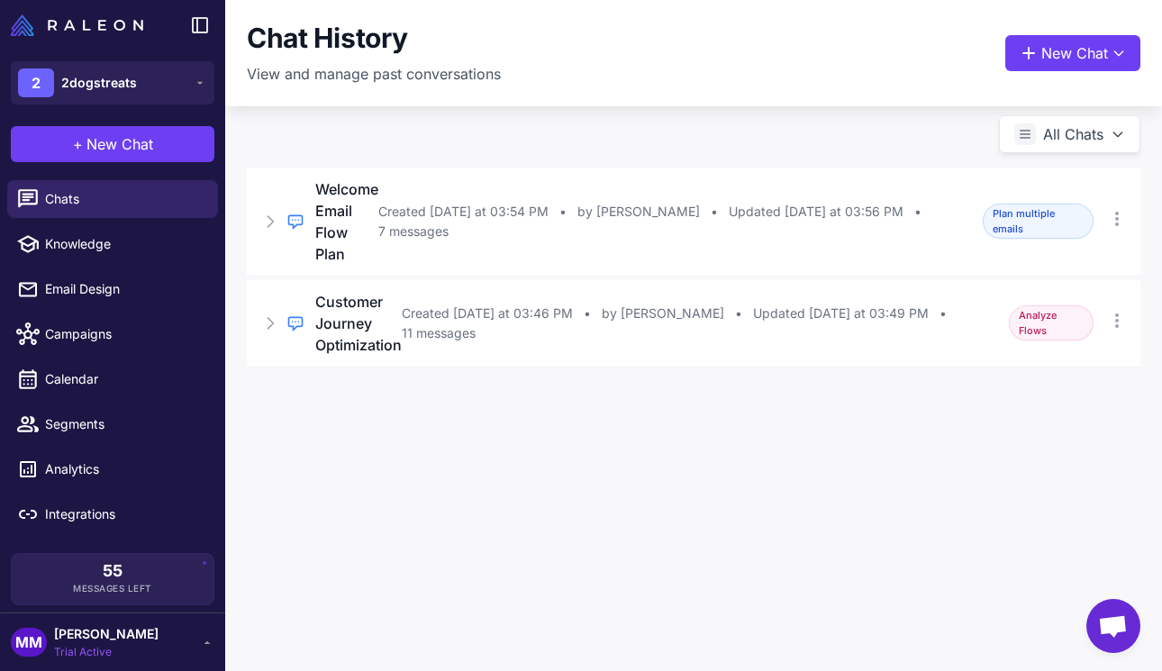
click at [132, 637] on span "[PERSON_NAME]" at bounding box center [106, 634] width 104 height 20
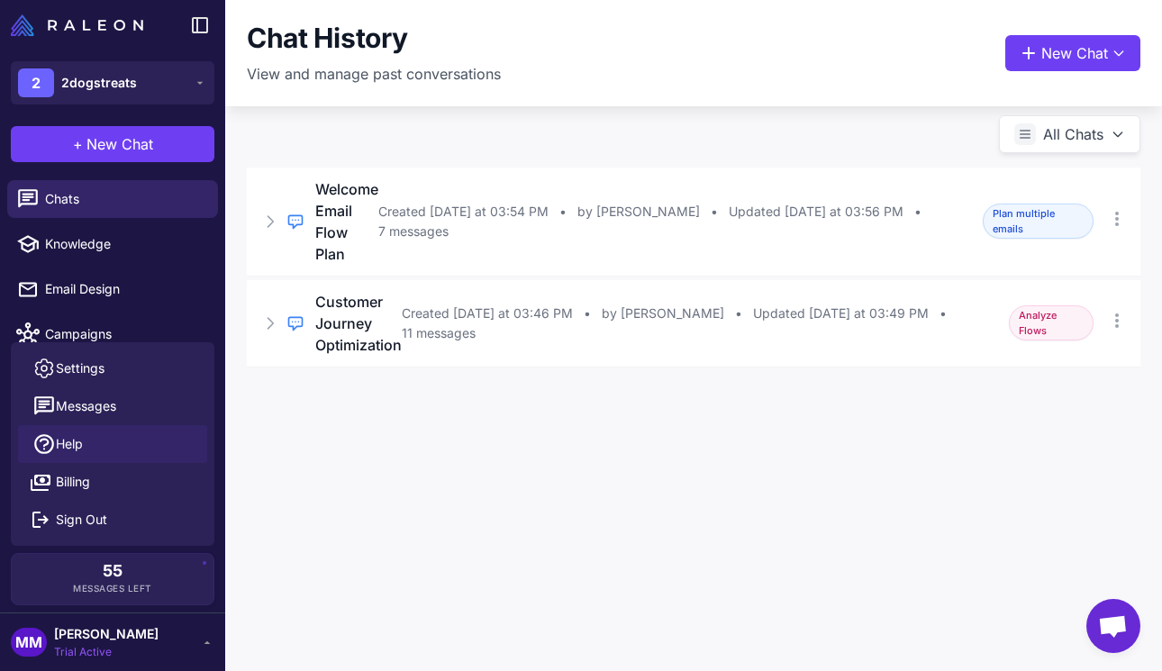
click at [67, 440] on span "Help" at bounding box center [69, 444] width 27 height 20
click at [557, 454] on div "Chat History View and manage past conversations New Chat All Chats Regular Chat…" at bounding box center [693, 335] width 937 height 671
click at [366, 491] on div "Chat History View and manage past conversations New Chat All Chats Regular Chat…" at bounding box center [693, 335] width 937 height 671
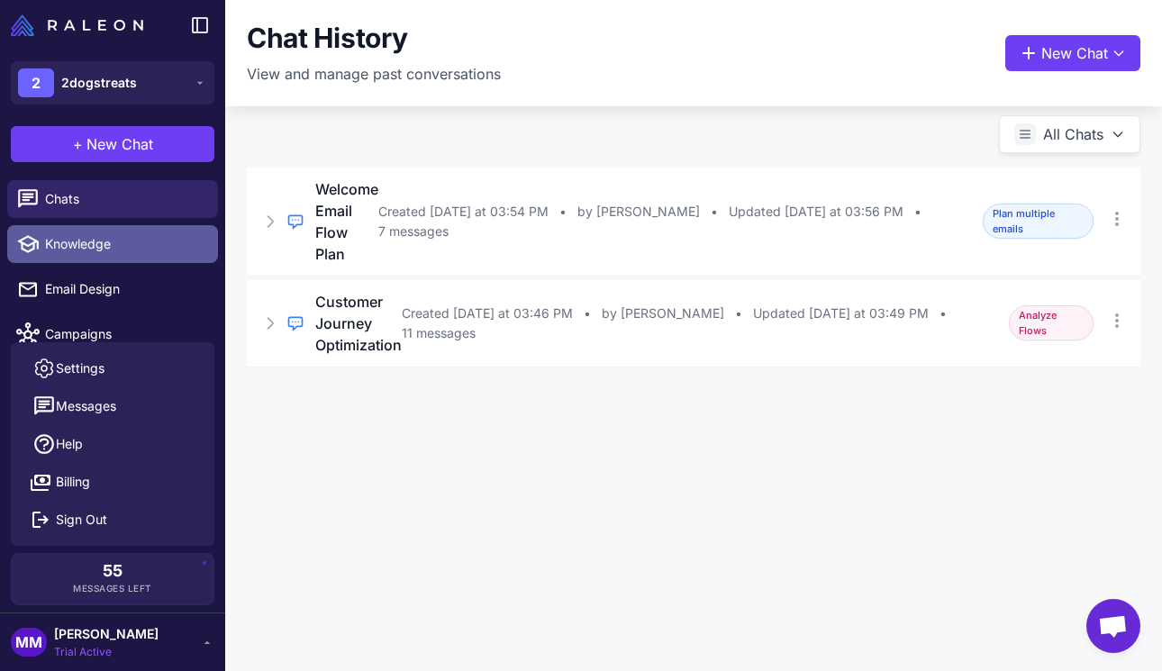
click at [76, 244] on span "Knowledge" at bounding box center [124, 244] width 159 height 20
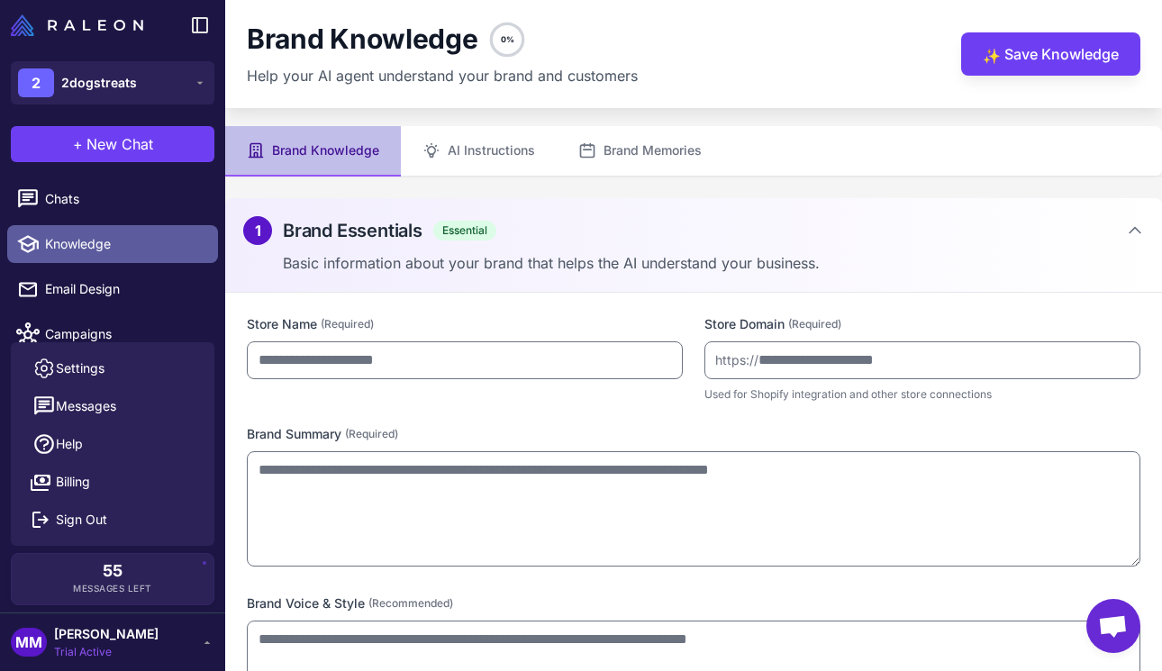
type input "**********"
type textarea "**********"
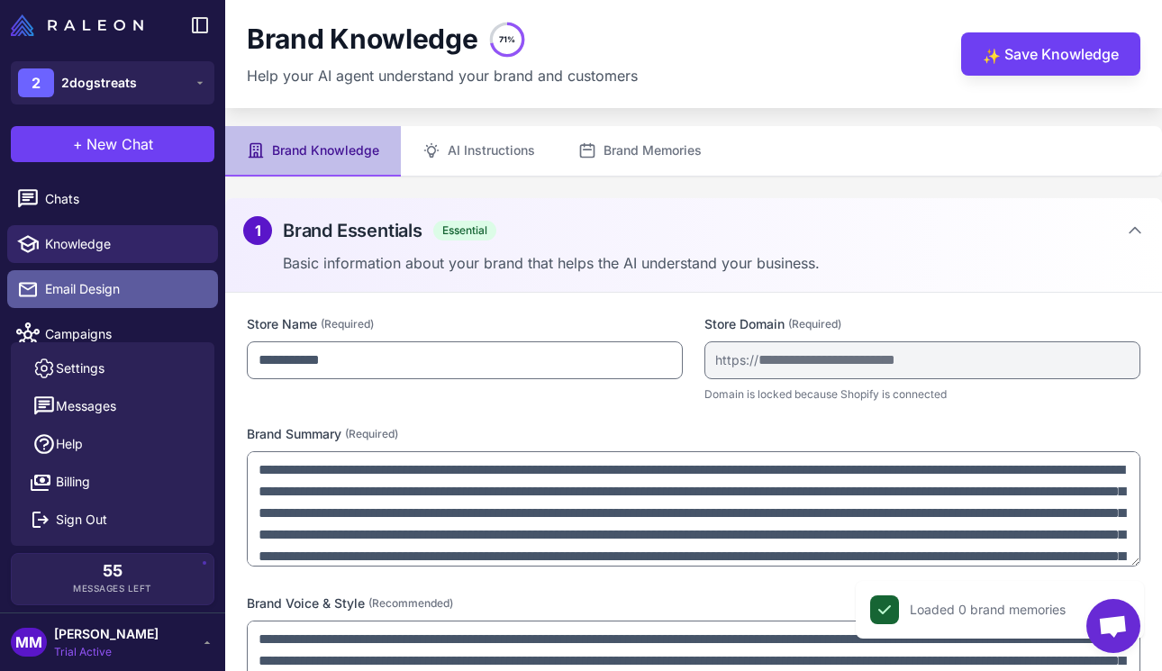
click at [90, 282] on span "Email Design" at bounding box center [124, 289] width 159 height 20
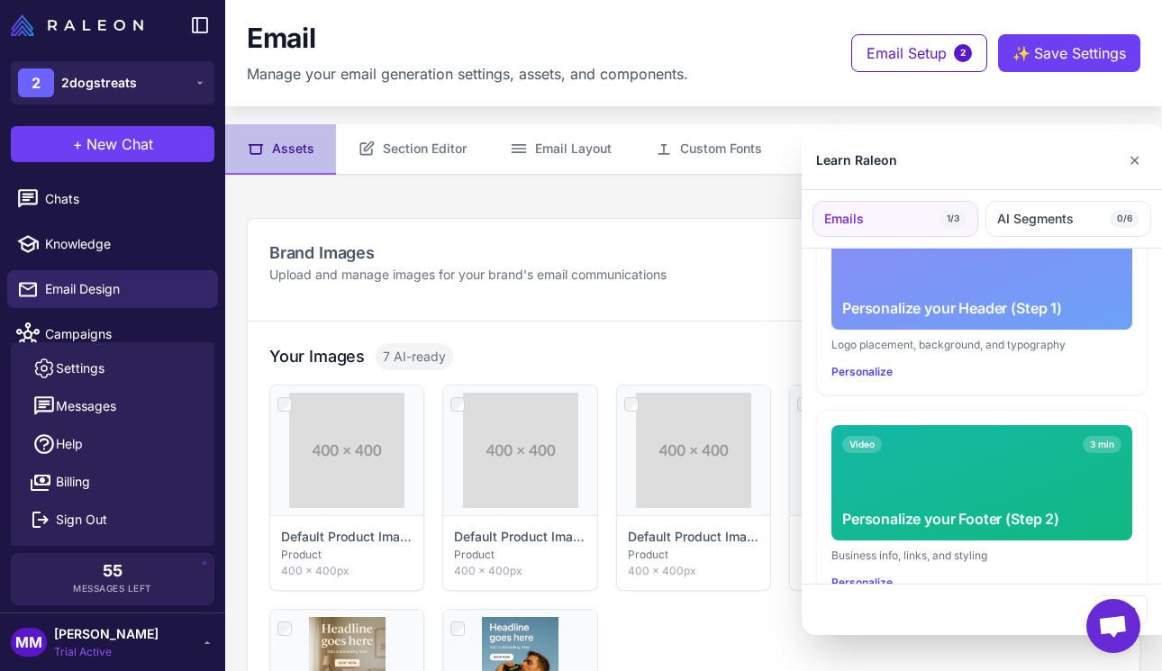
scroll to position [328, 0]
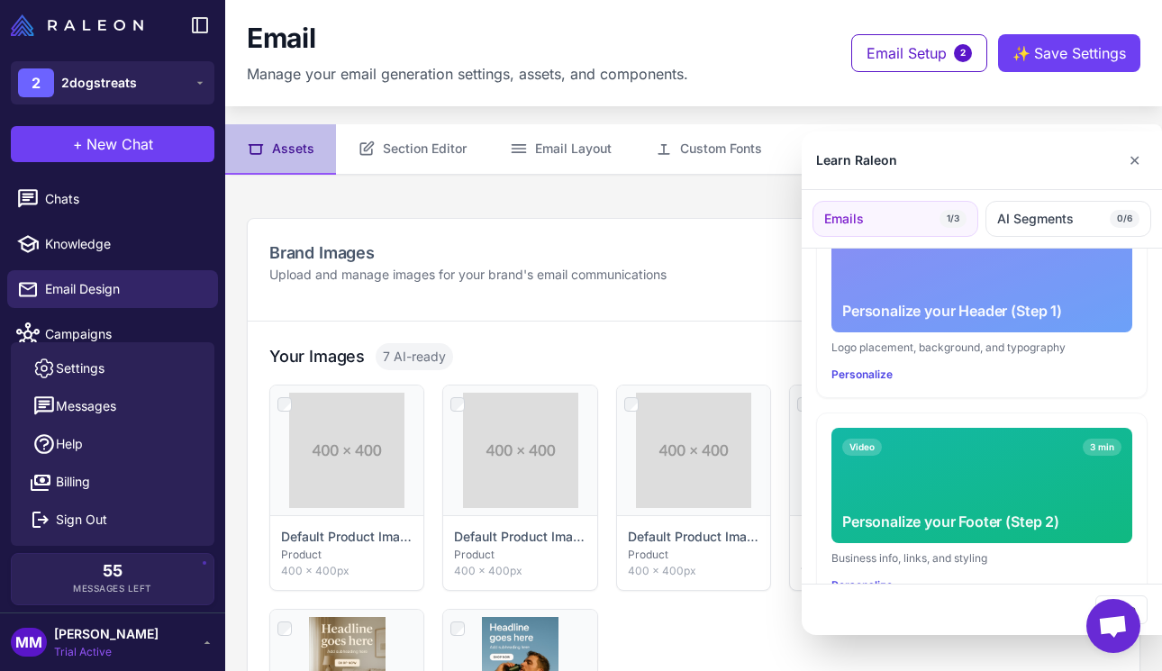
click at [990, 461] on div "Video 3 min Personalize your Footer (Step 2)" at bounding box center [981, 485] width 301 height 115
